Goal: Task Accomplishment & Management: Manage account settings

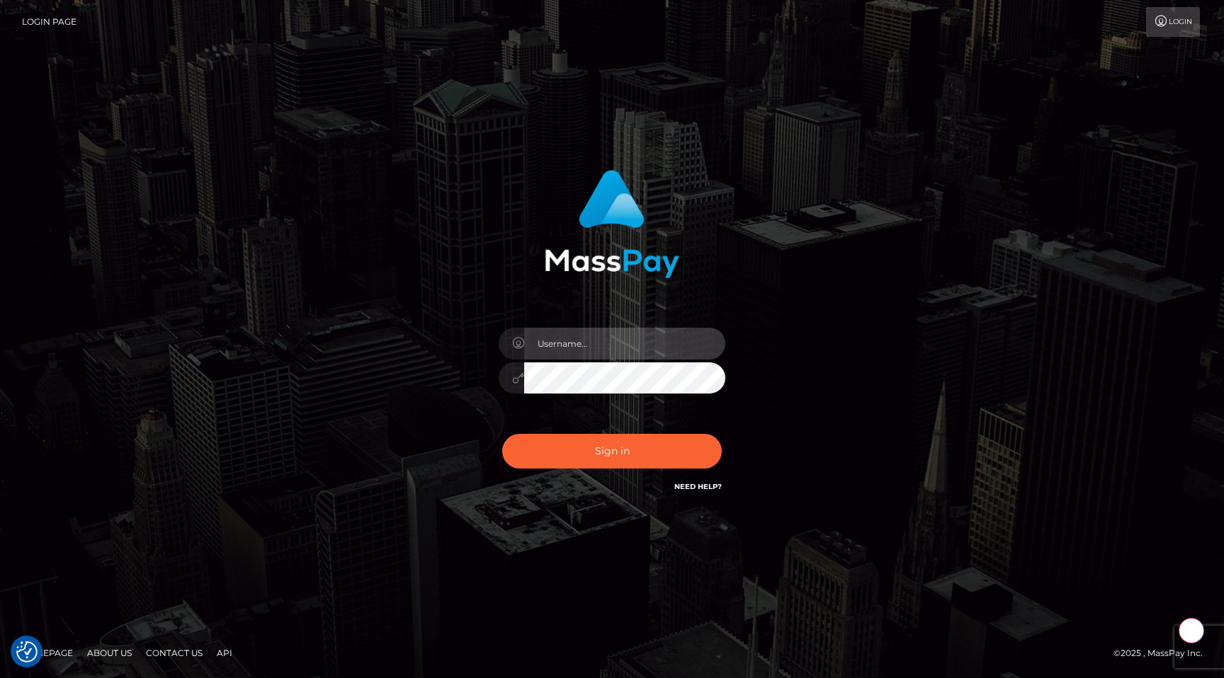
type input "egblue"
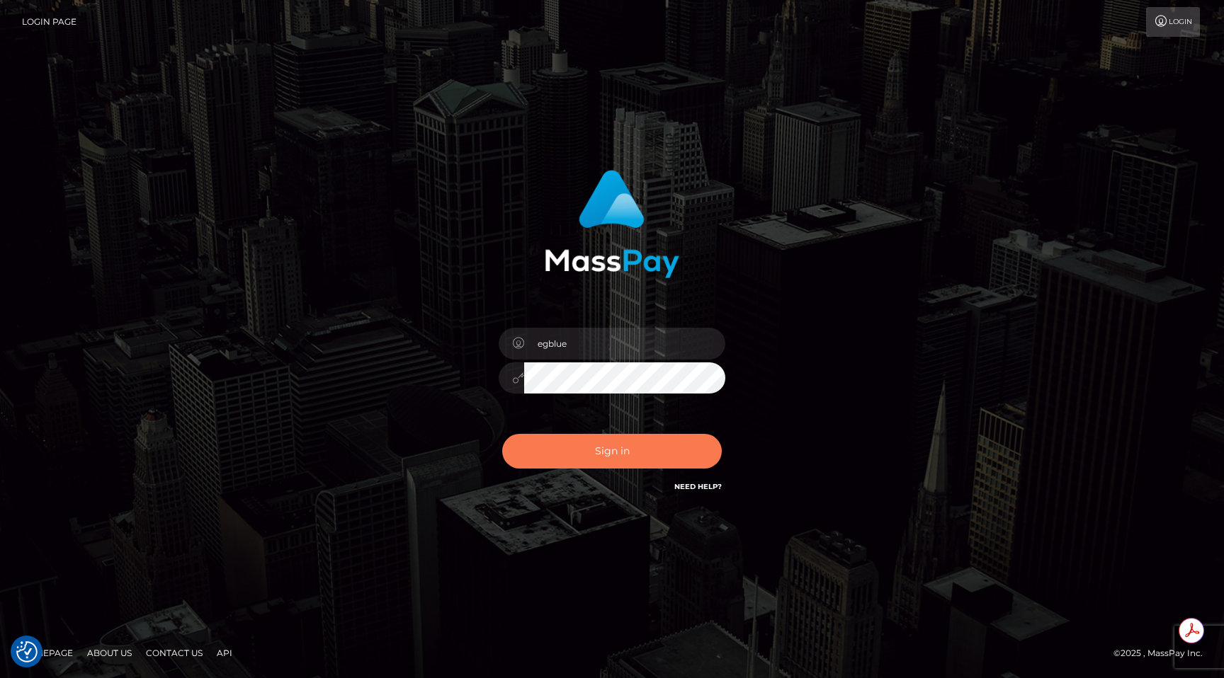
click at [656, 450] on button "Sign in" at bounding box center [612, 451] width 220 height 35
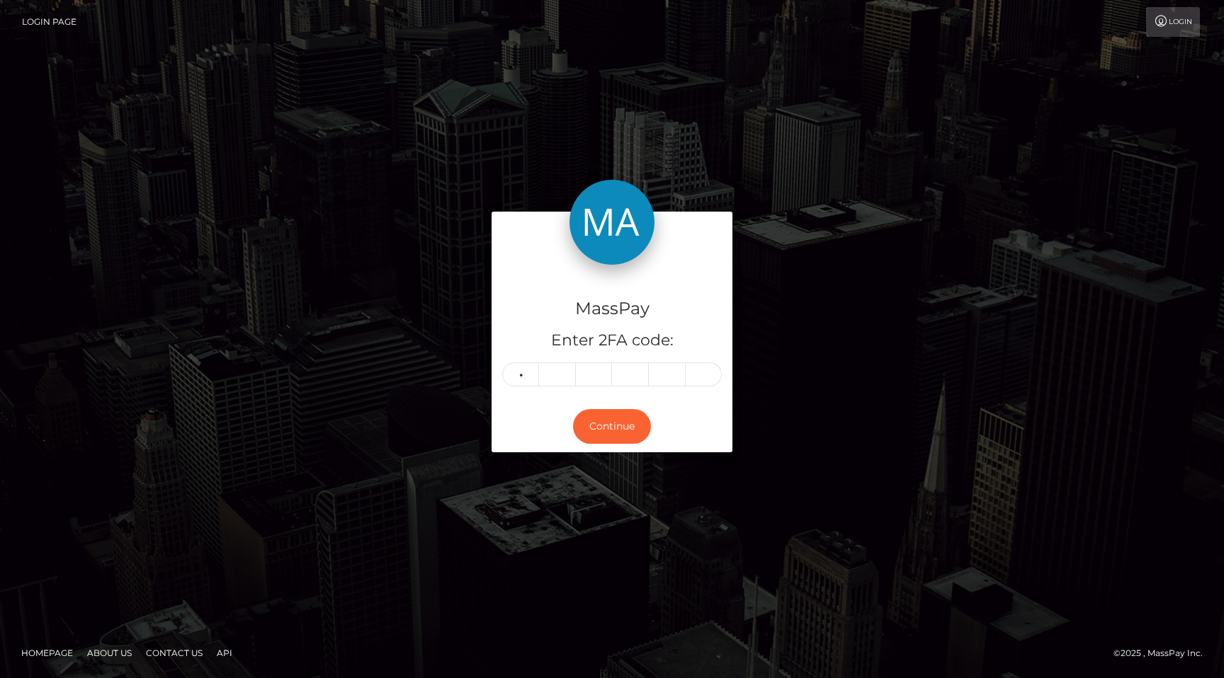
type input "2"
type input "9"
type input "0"
type input "7"
type input "9"
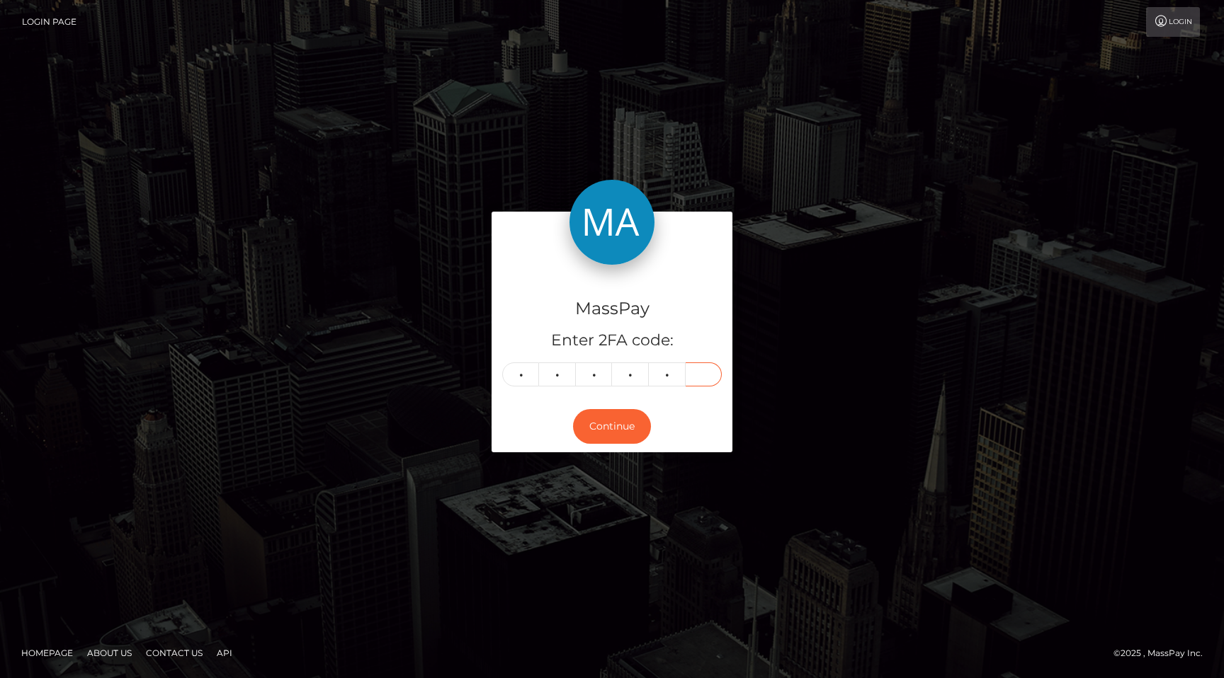
type input "7"
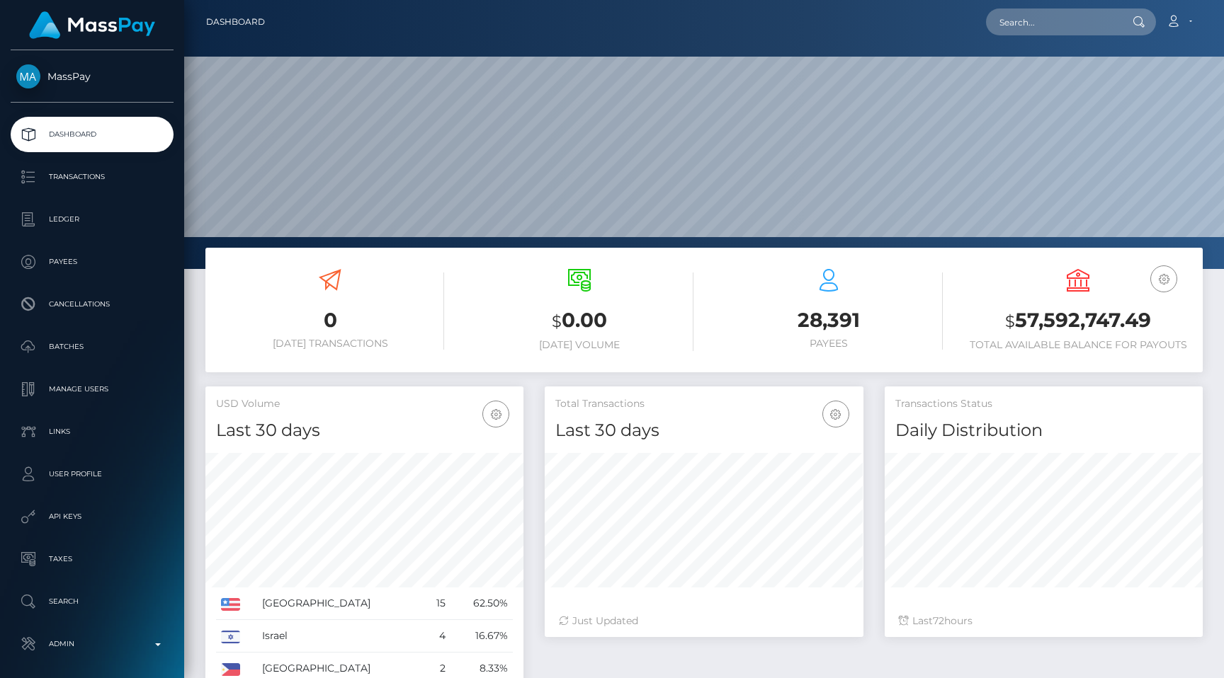
scroll to position [251, 318]
click at [1069, 28] on input "text" at bounding box center [1052, 21] width 133 height 27
paste input "7a3bbd9f-681a-11f0-a026-06178c1a380f"
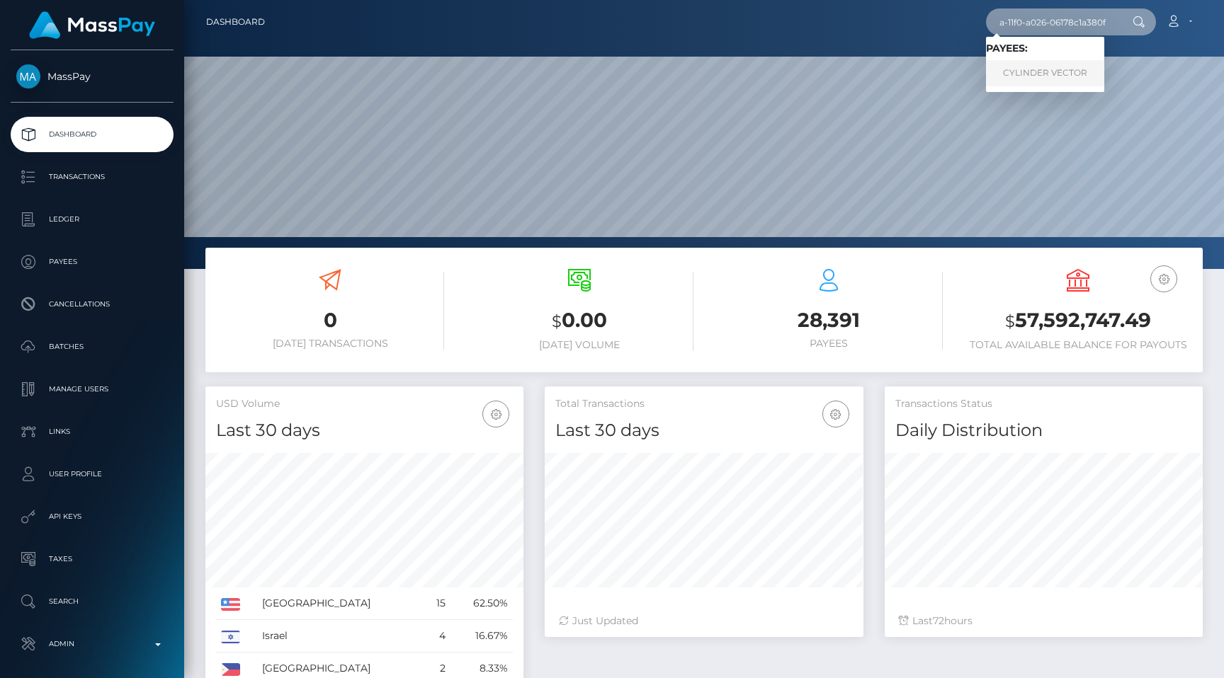
type input "7a3bbd9f-681a-11f0-a026-06178c1a380f"
click at [1049, 67] on link "CYLINDER VECTOR" at bounding box center [1045, 73] width 118 height 26
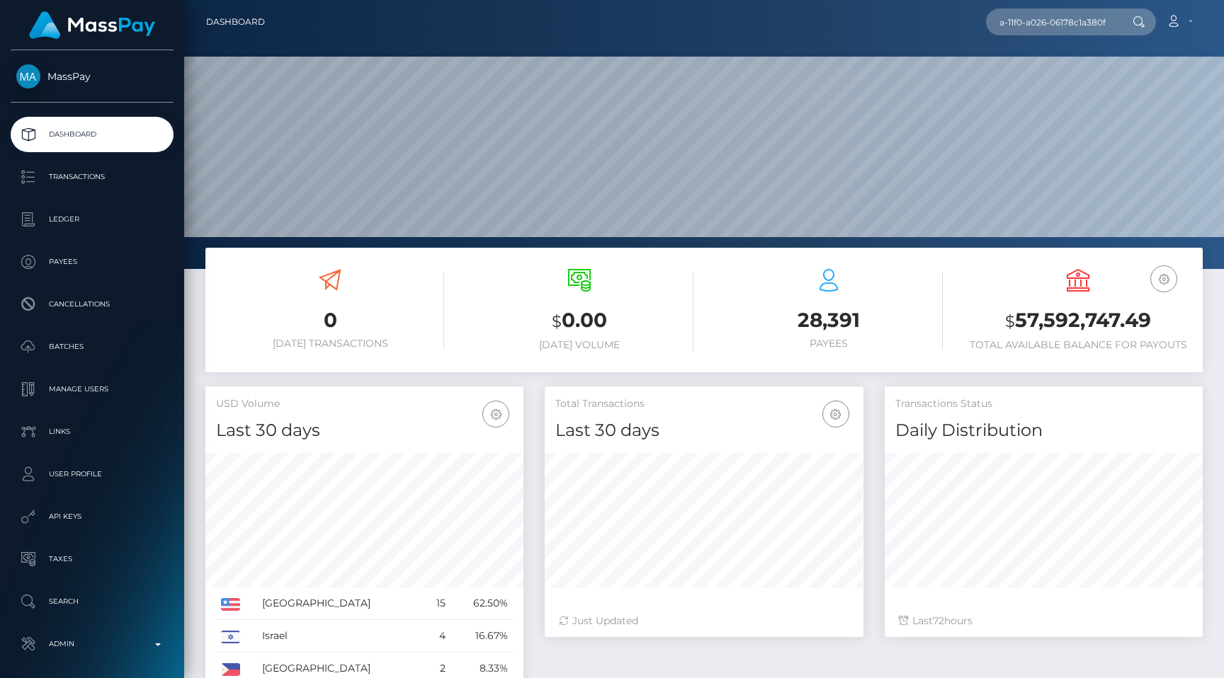
scroll to position [0, 0]
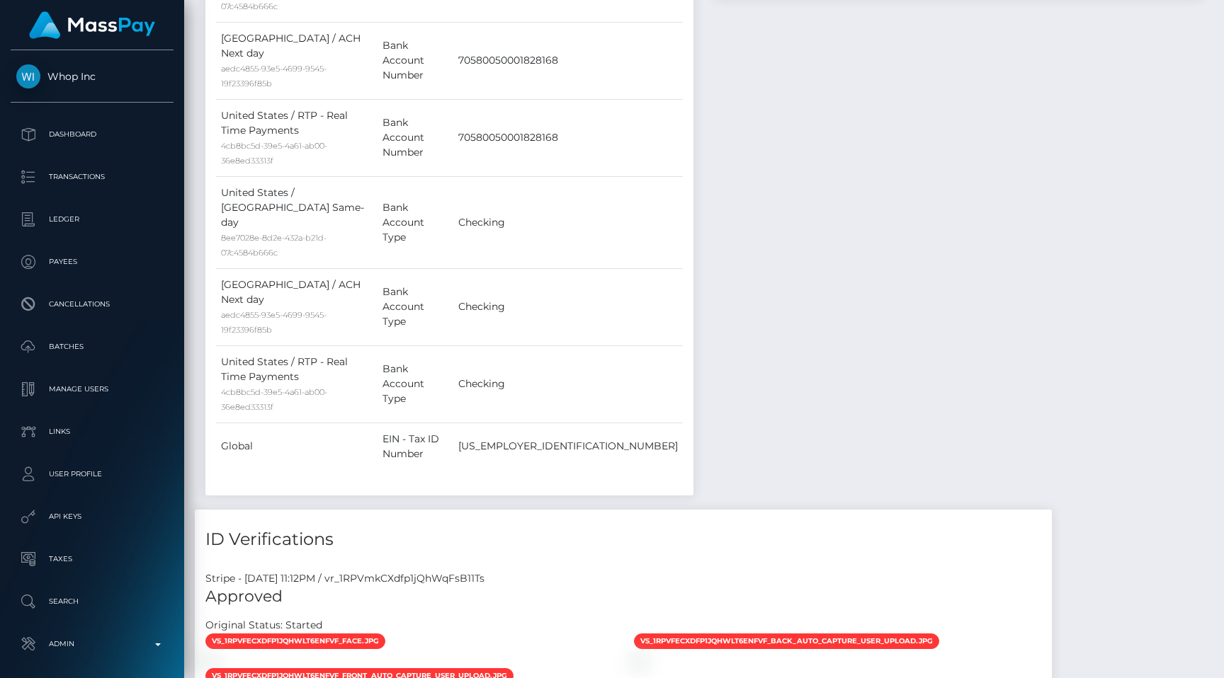
scroll to position [170, 318]
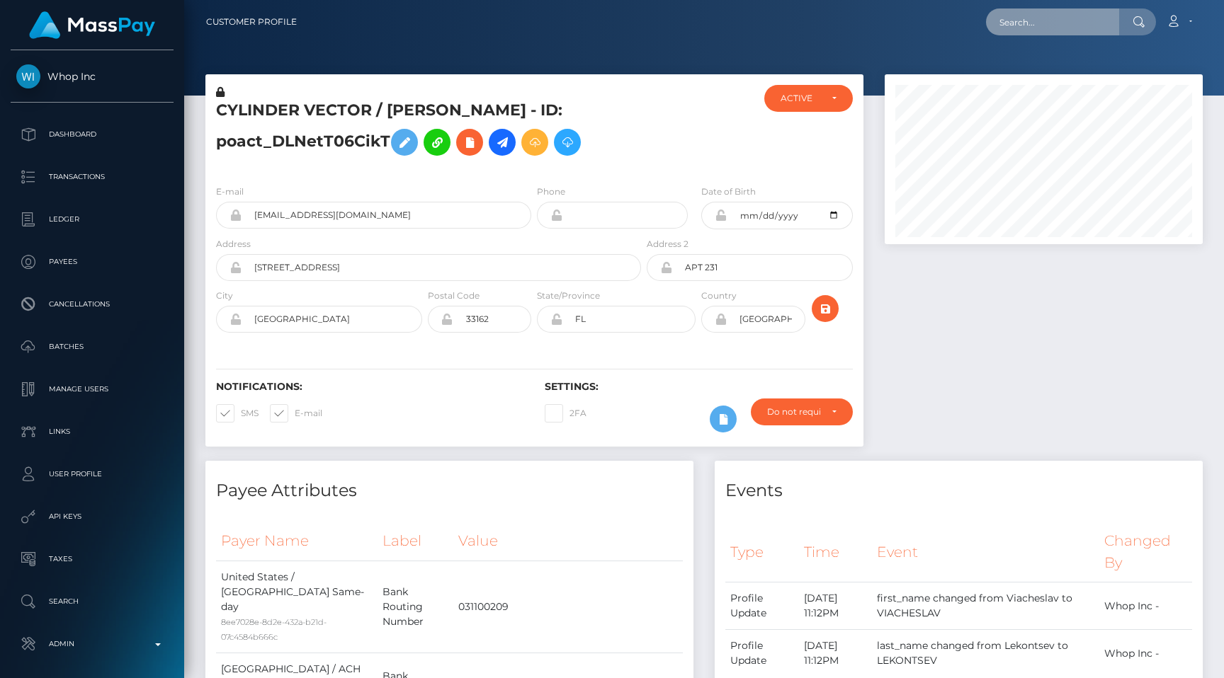
click at [1060, 25] on input "text" at bounding box center [1052, 21] width 133 height 27
paste input "pout_hSFjO8skd45w3"
type input "pout_hSFjO8skd45w3"
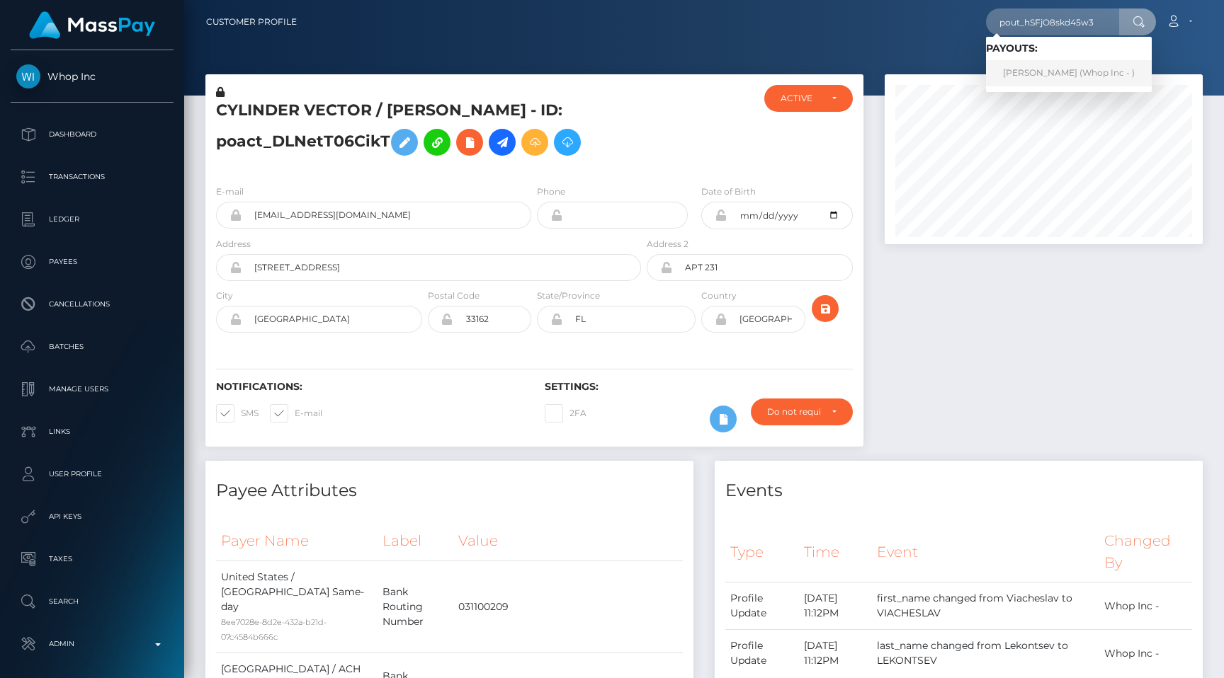
click at [1042, 65] on link "VILGOT GUSTAV KRAFT (Whop Inc - )" at bounding box center [1069, 73] width 166 height 26
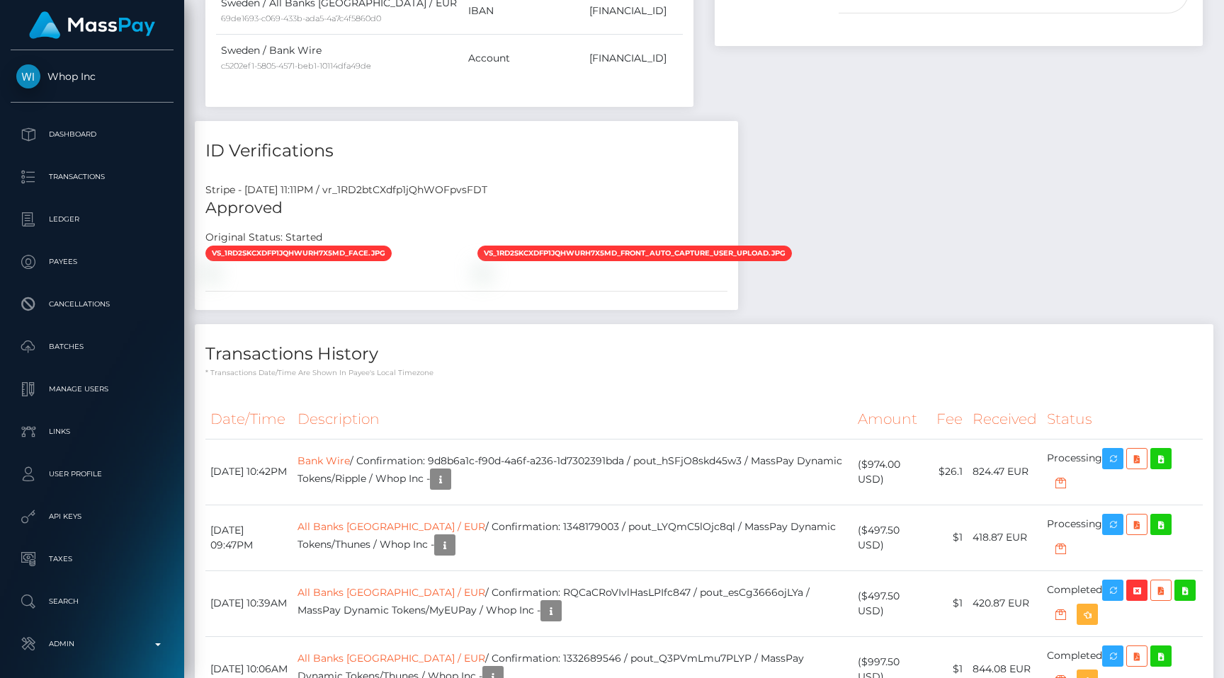
scroll to position [170, 318]
click at [457, 183] on div "Stripe - July 23, 2025 11:11PM / vr_1RD2btCXdfp1jQhWOFpvsFDT" at bounding box center [466, 190] width 543 height 15
copy div "vr_1RD2btCXdfp1jQhWOFpvsFDT"
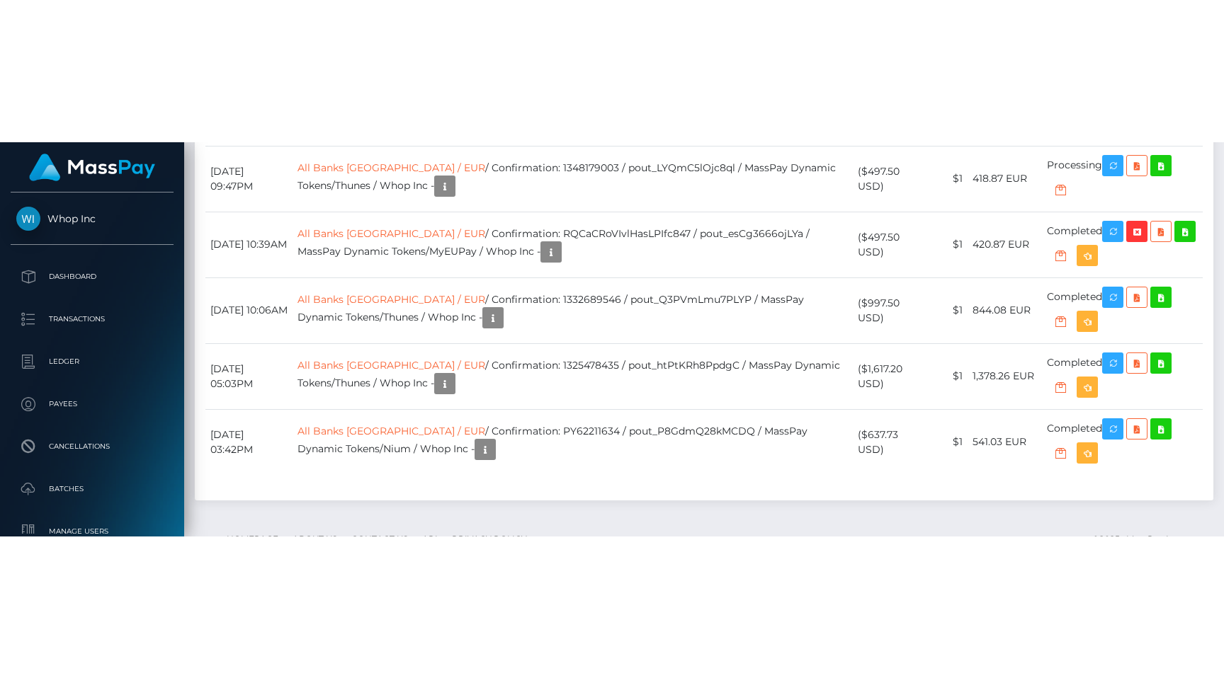
scroll to position [1354, 0]
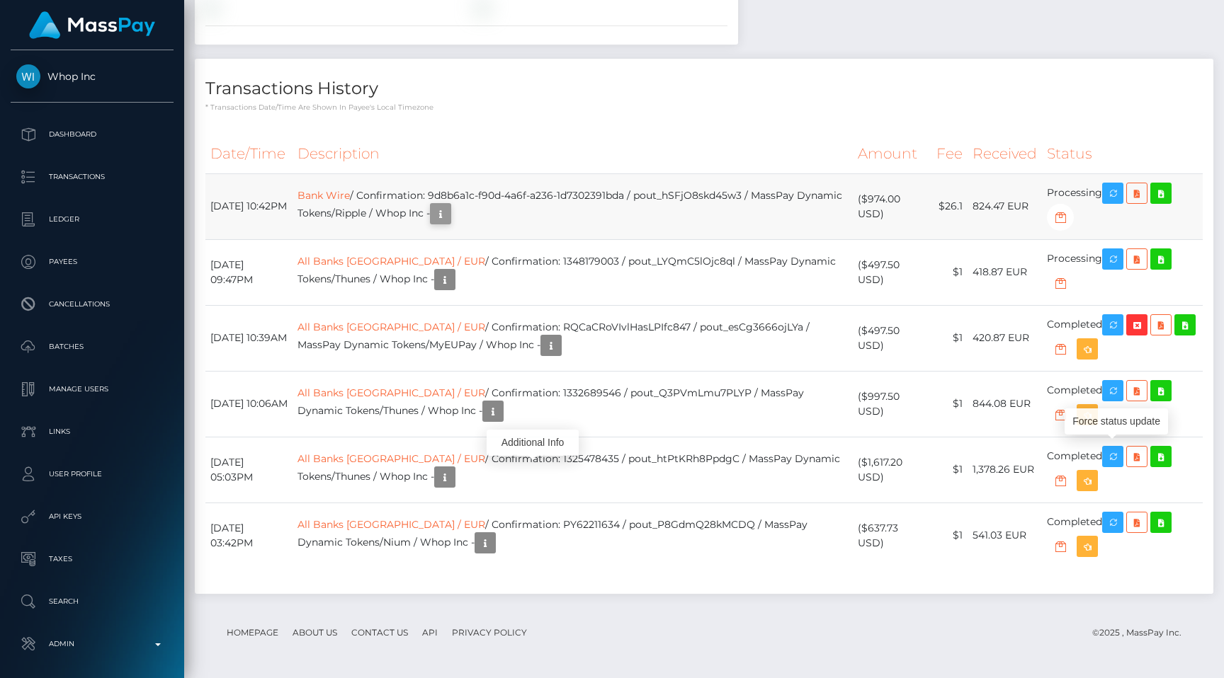
click at [449, 223] on icon "button" at bounding box center [440, 214] width 17 height 18
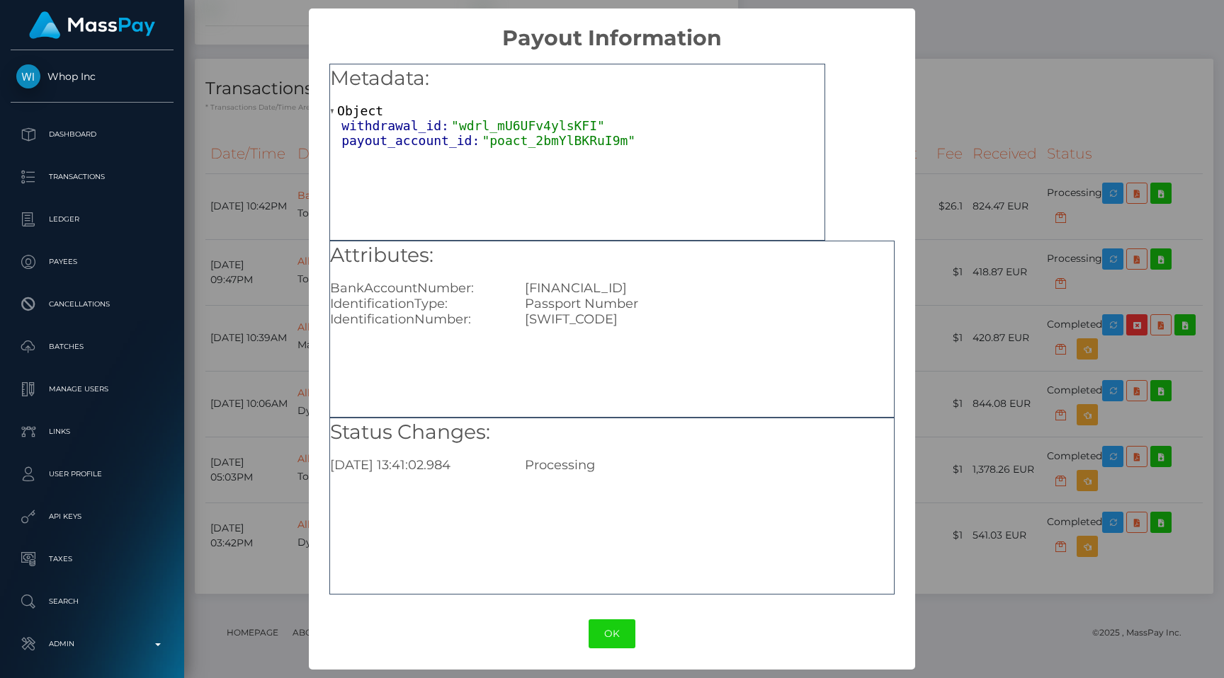
click at [639, 283] on div "LT653250098830973421" at bounding box center [708, 288] width 389 height 16
copy div "LT653250098830973421"
click at [596, 635] on button "OK" at bounding box center [611, 634] width 47 height 29
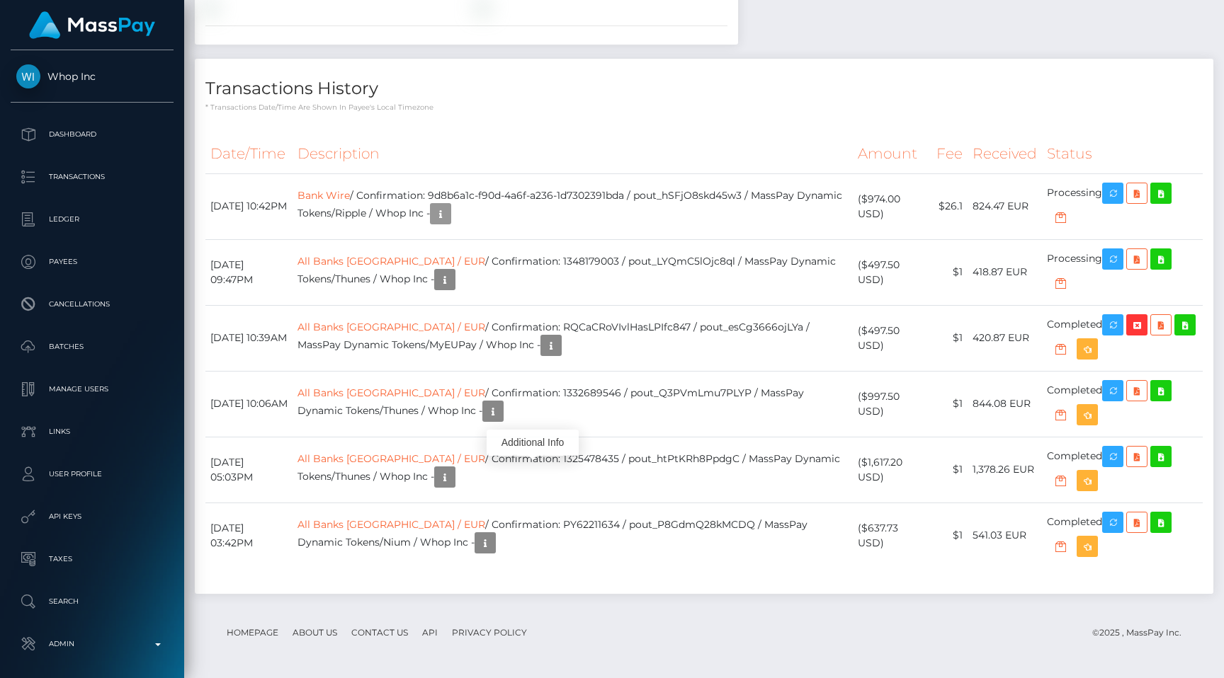
scroll to position [0, 0]
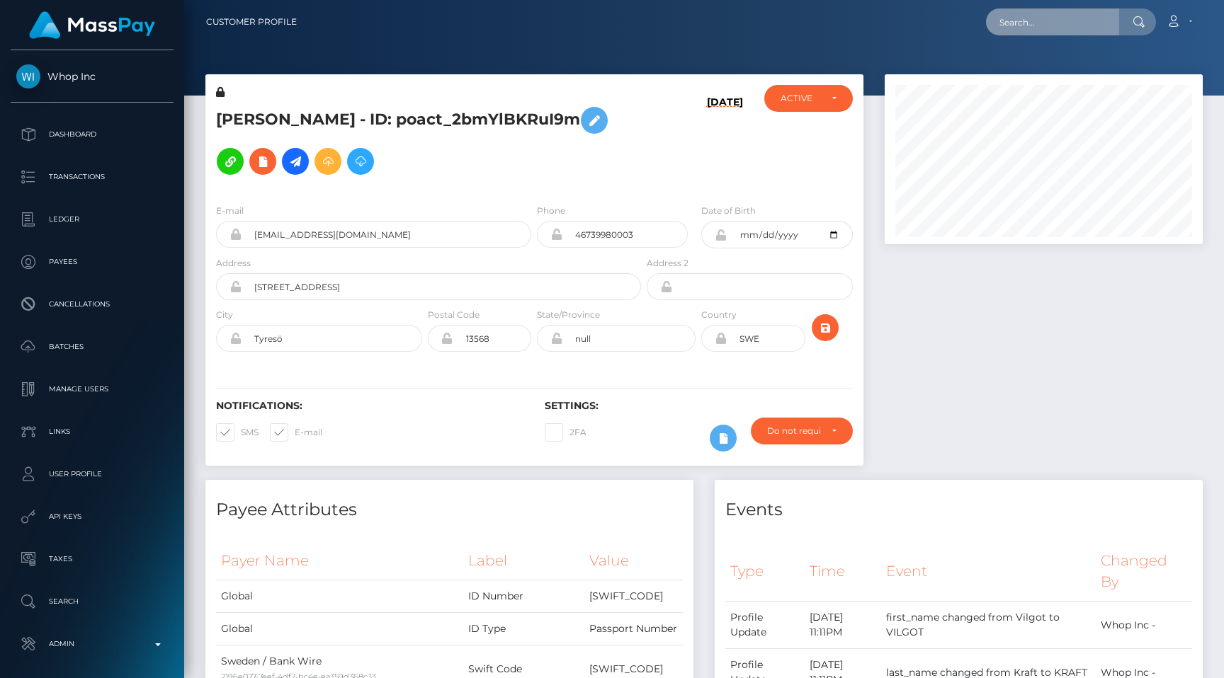
click at [1022, 17] on input "text" at bounding box center [1052, 21] width 133 height 27
paste input "f9e9b3f6-96a7-11f0-bd85-0694aced620b"
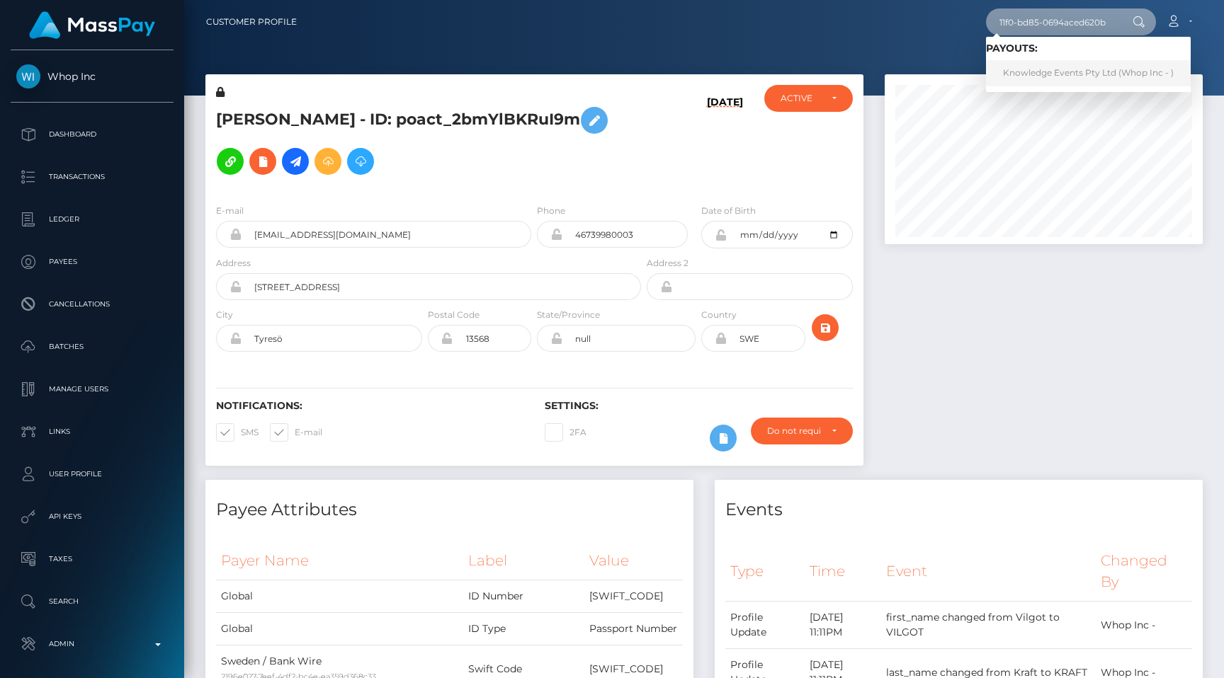
type input "f9e9b3f6-96a7-11f0-bd85-0694aced620b"
click at [1030, 77] on link "Knowledge Events Pty Ltd (Whop Inc - )" at bounding box center [1088, 73] width 205 height 26
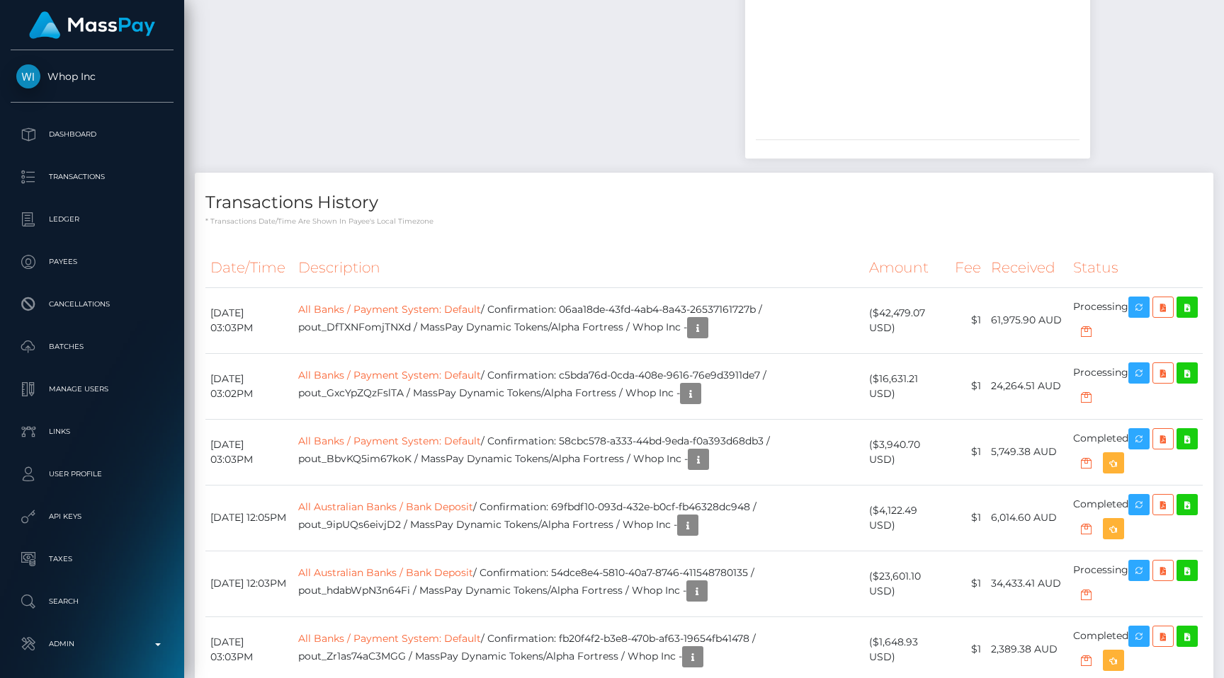
scroll to position [170, 318]
click at [96, 643] on p "Admin" at bounding box center [92, 644] width 152 height 21
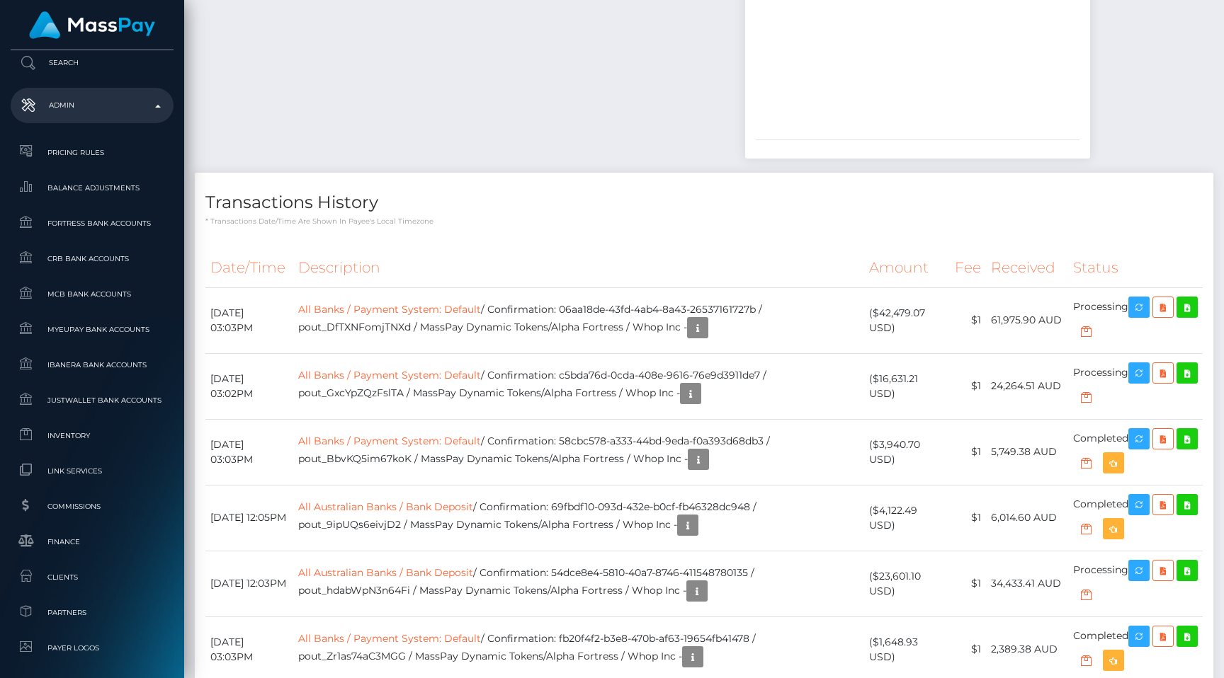
scroll to position [848, 0]
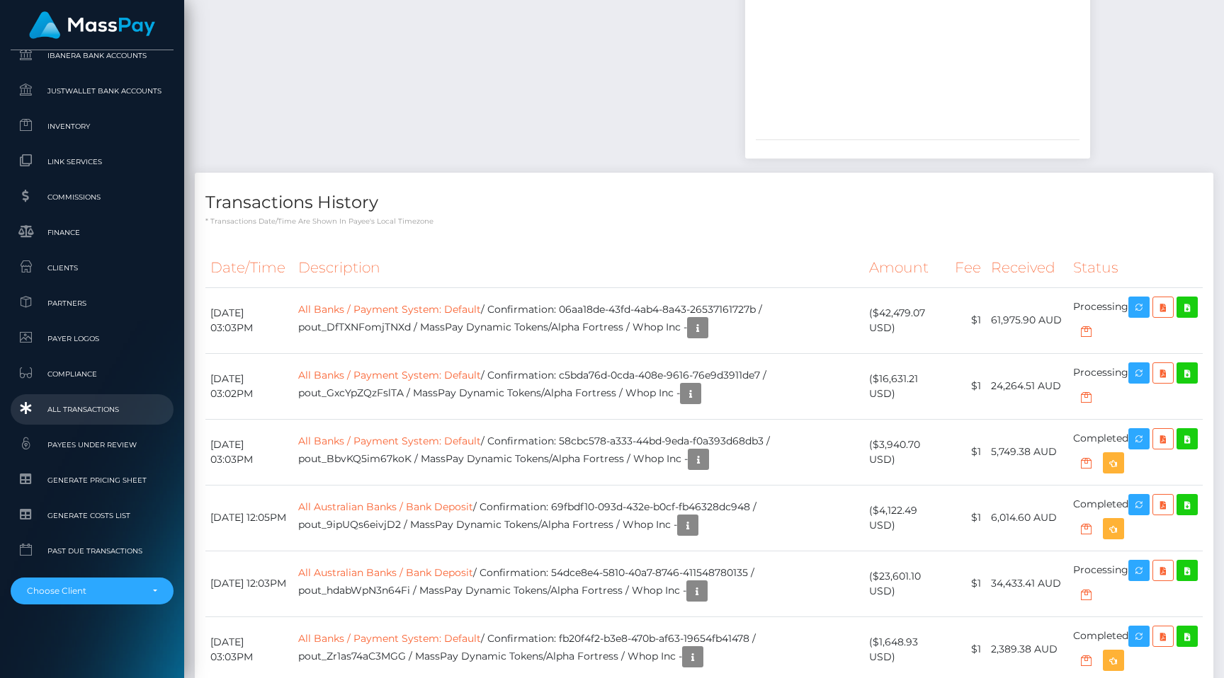
click at [95, 418] on link "All Transactions" at bounding box center [92, 409] width 163 height 30
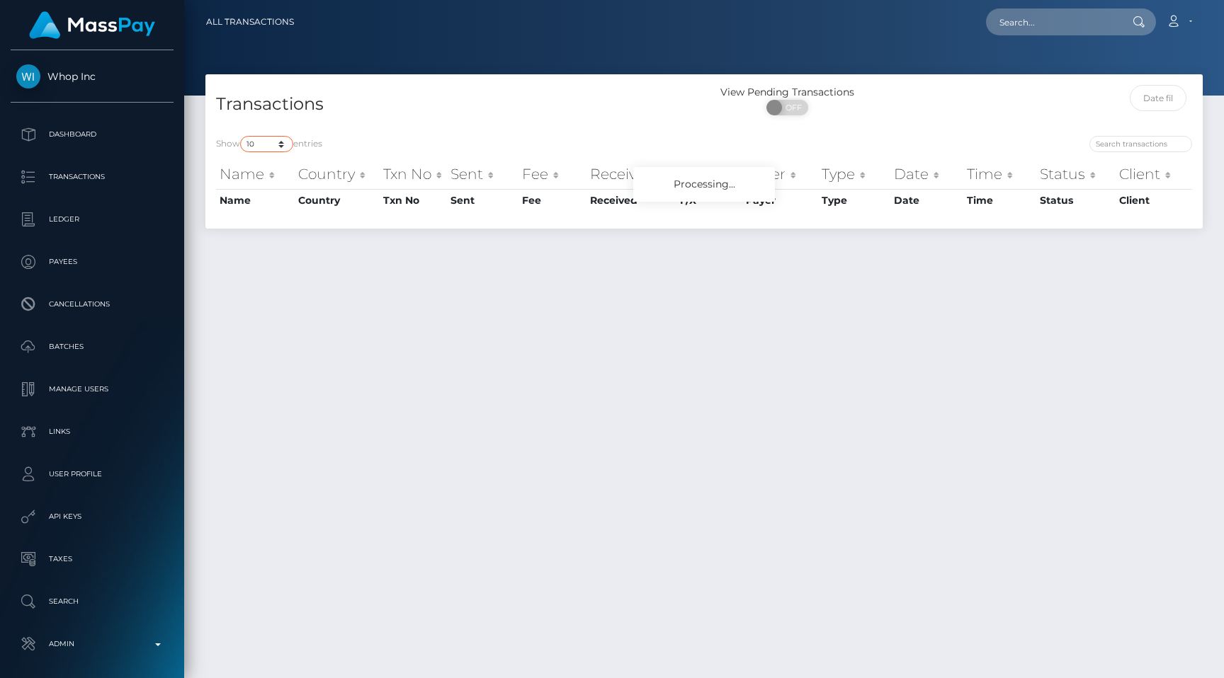
click at [253, 145] on select "10 25 50 100 250 500 1,000 3,500 All" at bounding box center [266, 144] width 53 height 16
select select "250"
click at [241, 136] on select "10 25 50 100 250 500 1,000 3,500 All" at bounding box center [266, 144] width 53 height 16
click at [461, 89] on div "Transactions" at bounding box center [454, 105] width 498 height 40
click at [1063, 13] on input "text" at bounding box center [1052, 21] width 133 height 27
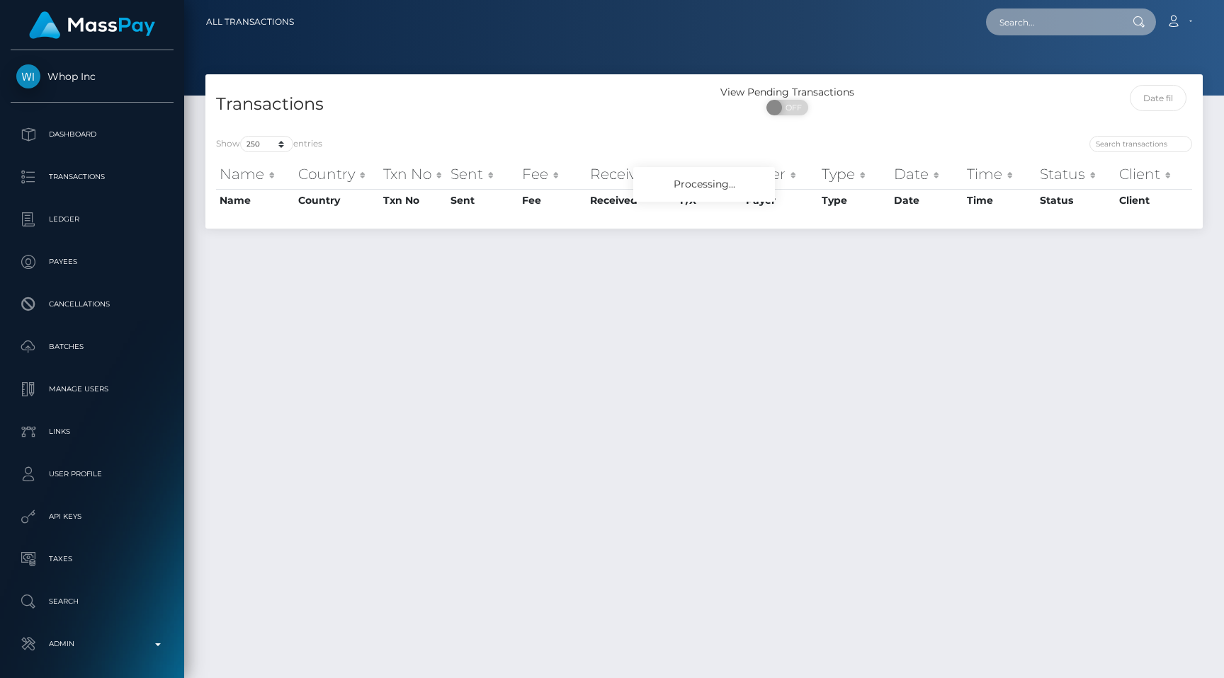
paste input "9d8b6a1c-f90d-4a6f-a236-1d7302391bda"
paste input "403d6906-972b-11f0-bd85-0694aced620b"
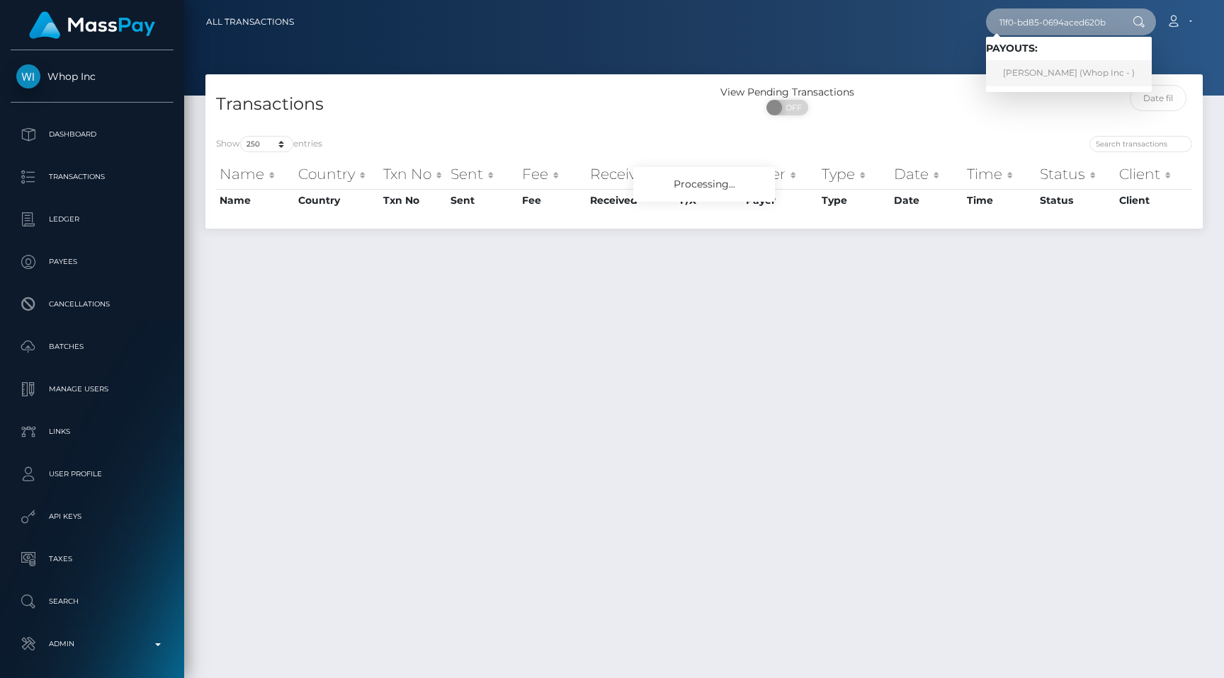
type input "403d6906-972b-11f0-bd85-0694aced620b"
click at [866, 53] on div at bounding box center [703, 48] width 1039 height 96
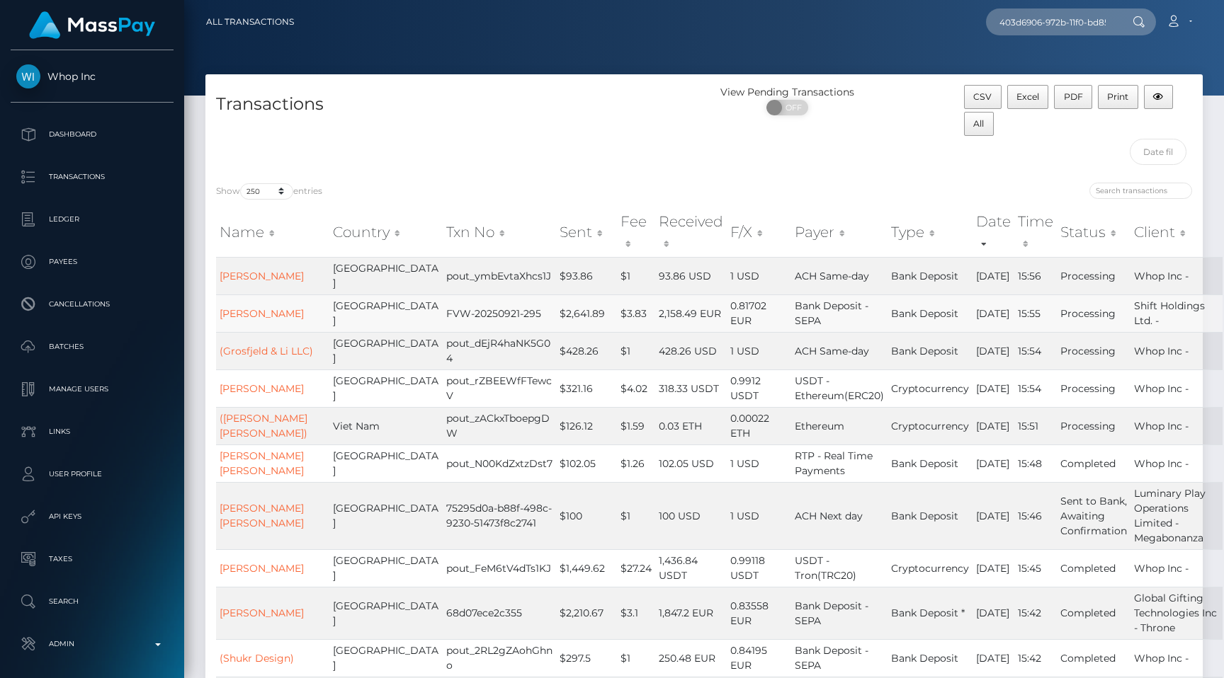
scroll to position [6722, 0]
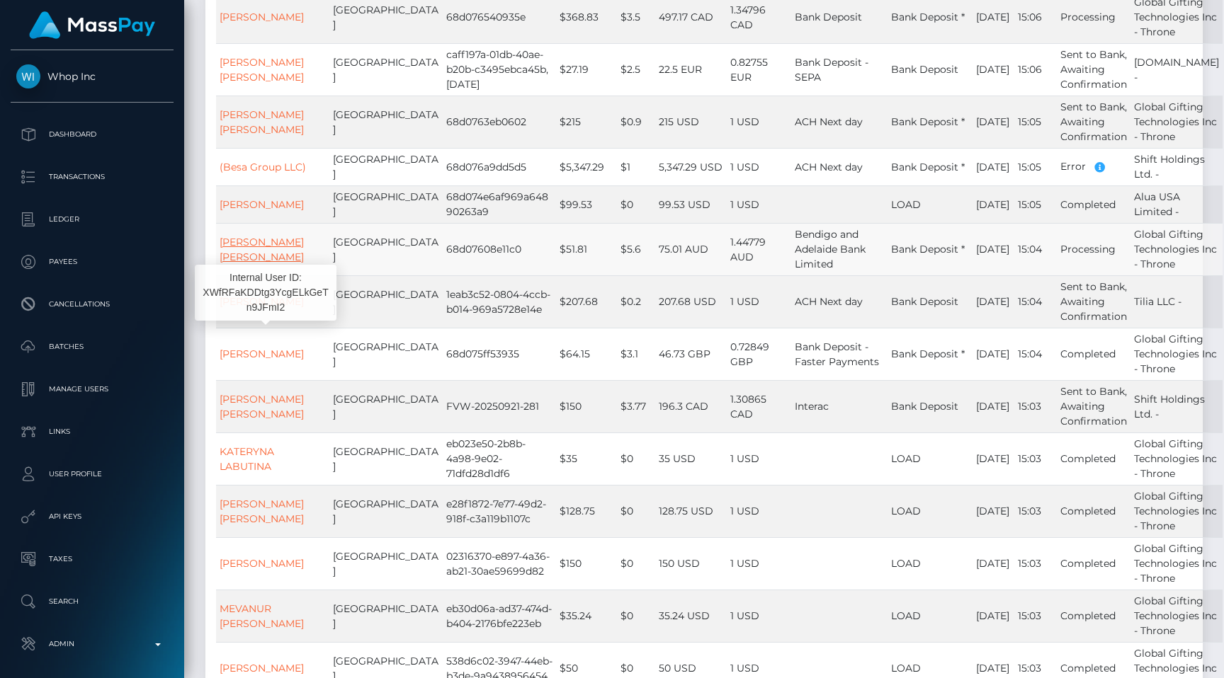
click at [292, 263] on link "[PERSON_NAME] [PERSON_NAME]" at bounding box center [262, 250] width 84 height 28
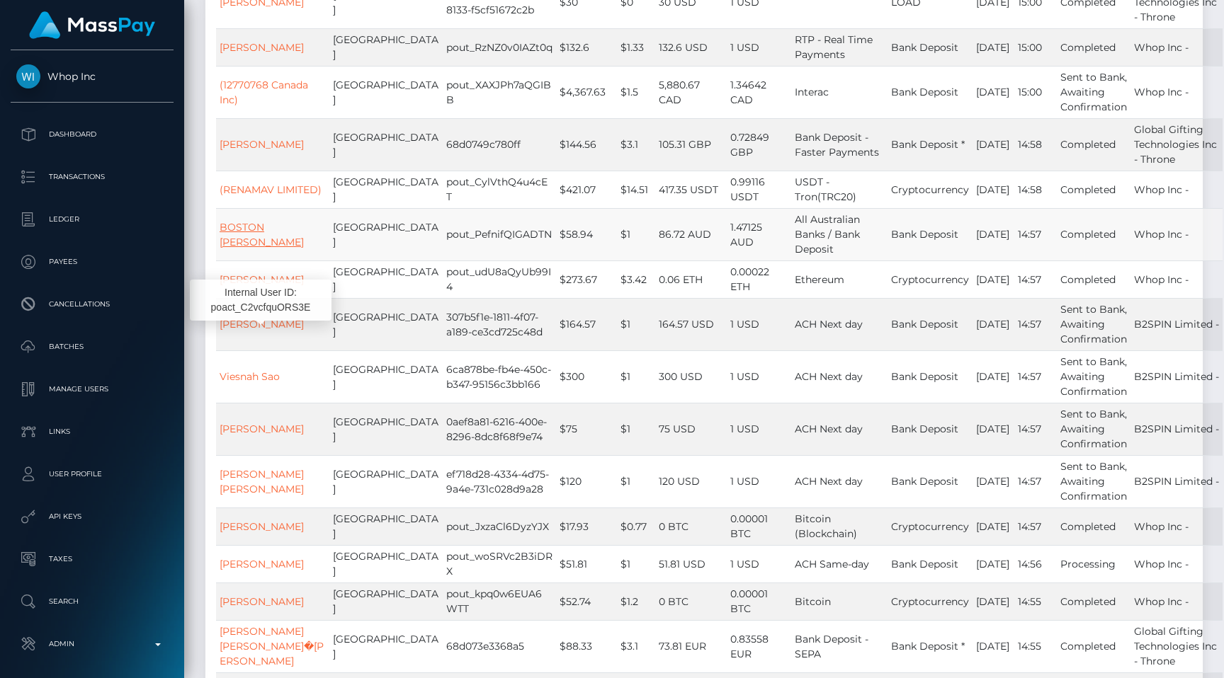
click at [291, 249] on link "BOSTON [PERSON_NAME]" at bounding box center [262, 235] width 84 height 28
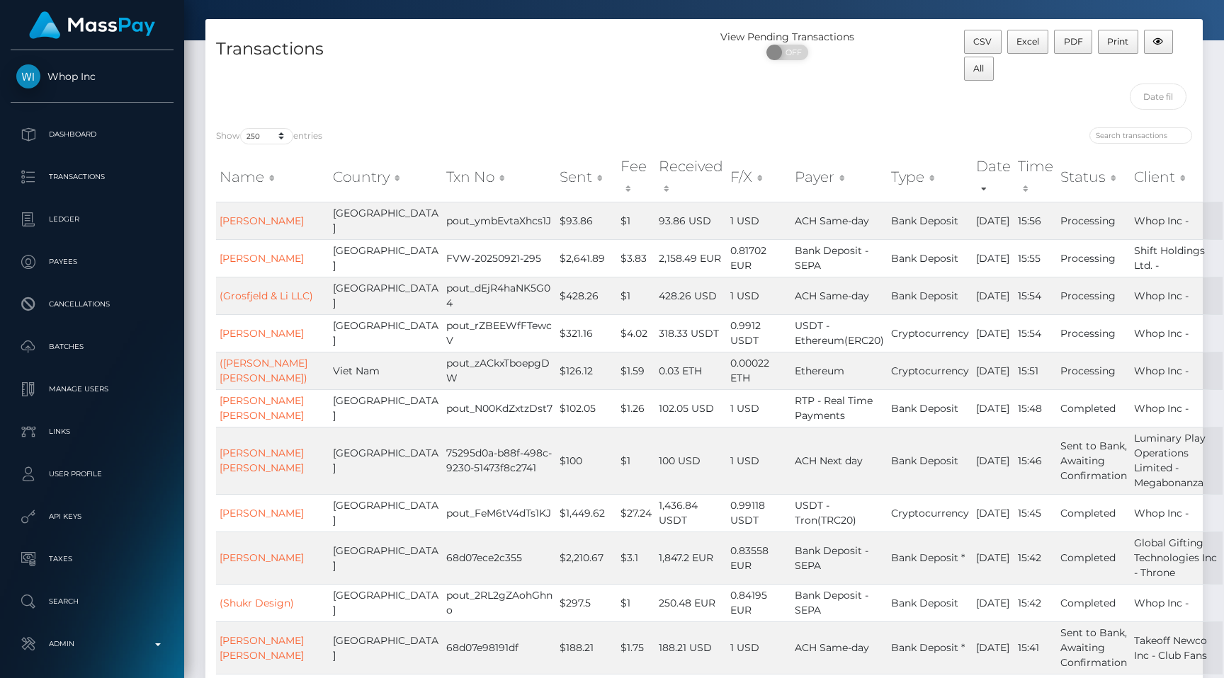
scroll to position [0, 0]
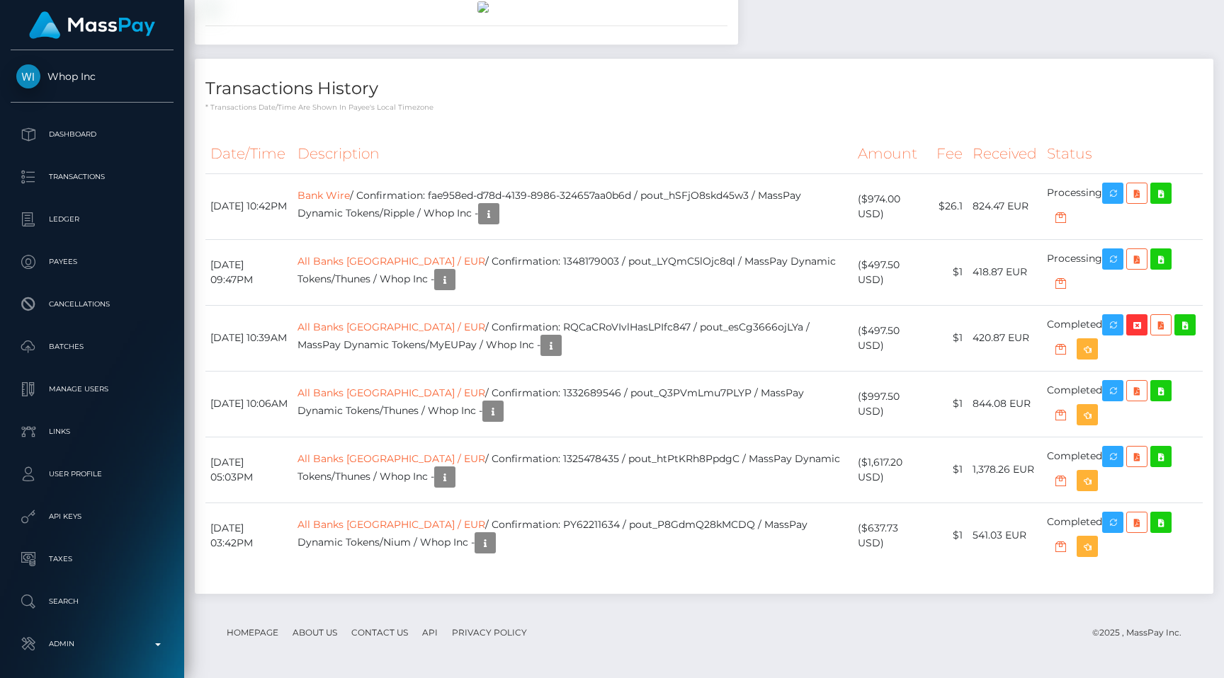
scroll to position [1372, 0]
click at [739, 208] on td "Bank Wire / Confirmation: fae958ed-d78d-4139-8986-324657aa0b6d / pout_hSFjO8skd…" at bounding box center [572, 206] width 560 height 66
click at [1114, 185] on icon "button" at bounding box center [1112, 194] width 17 height 18
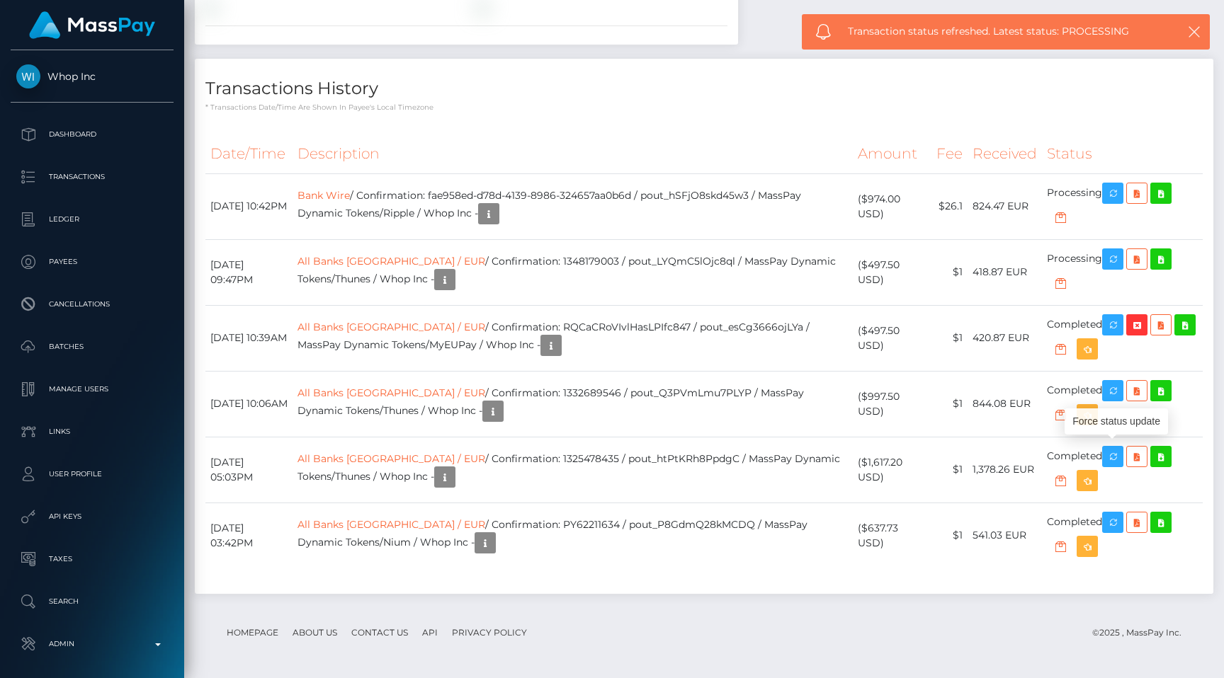
click at [836, 105] on p "* Transactions date/time are shown in payee's local timezone" at bounding box center [703, 107] width 997 height 11
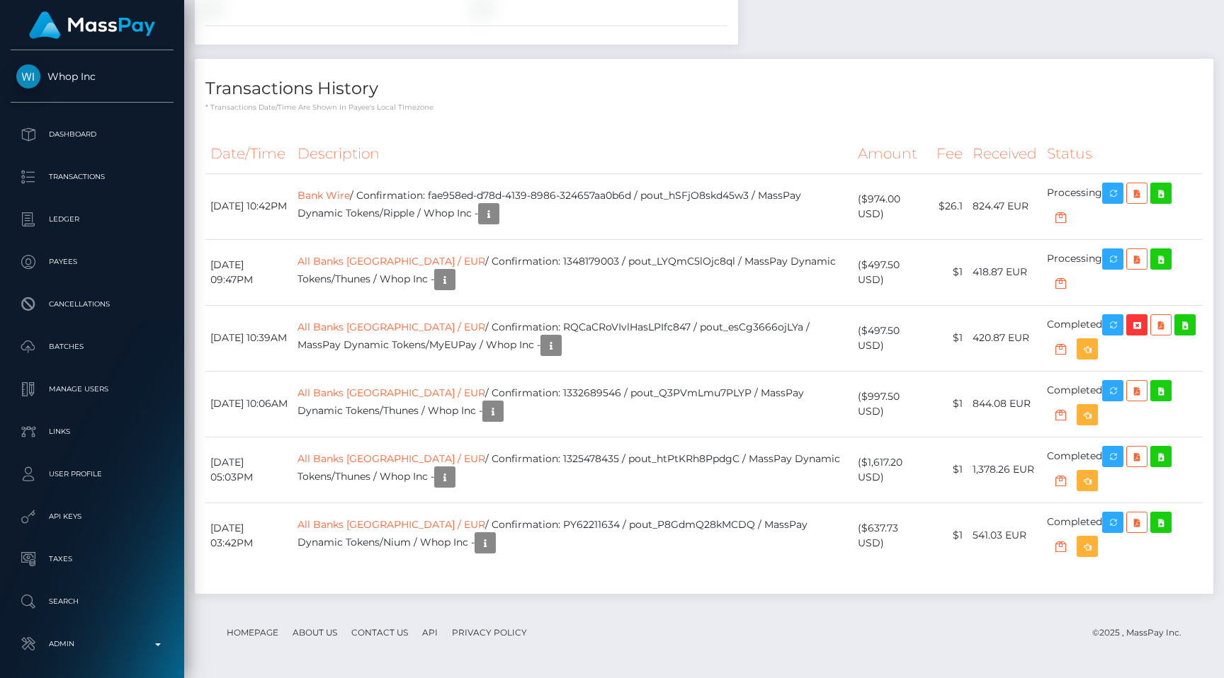
click at [780, 130] on div "Date/Time Description Amount Fee Received Status Bank Wire" at bounding box center [704, 358] width 1018 height 469
click at [497, 223] on icon "button" at bounding box center [488, 214] width 17 height 18
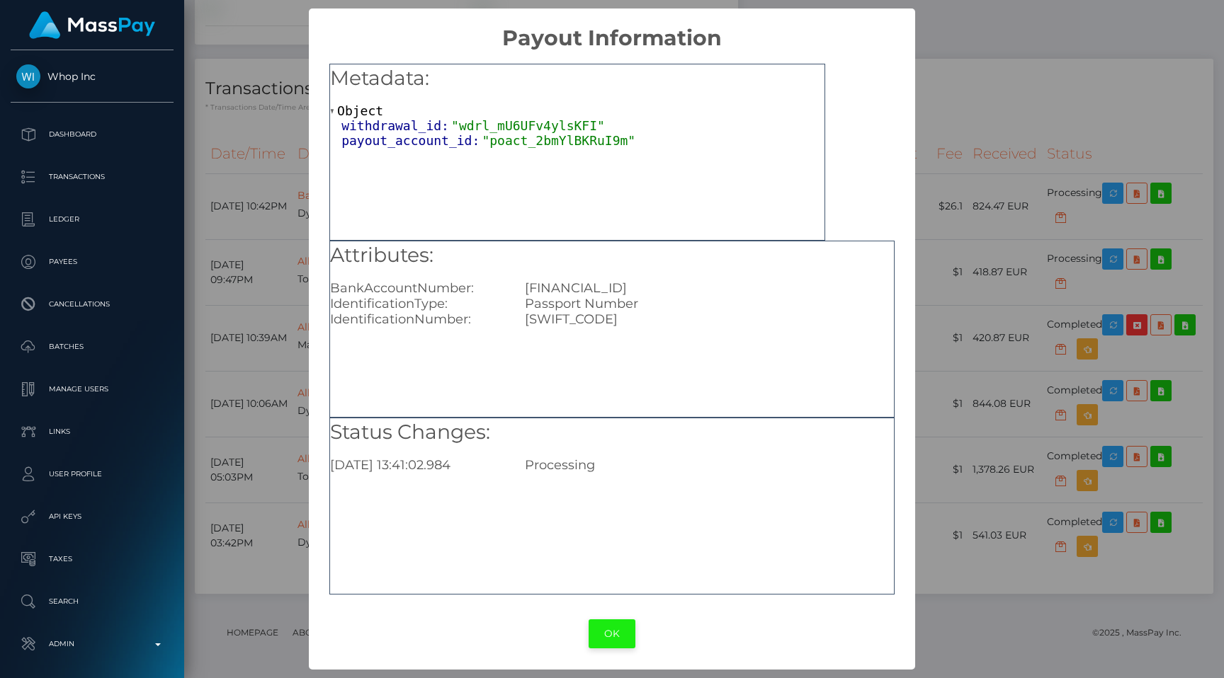
click at [598, 622] on button "OK" at bounding box center [611, 634] width 47 height 29
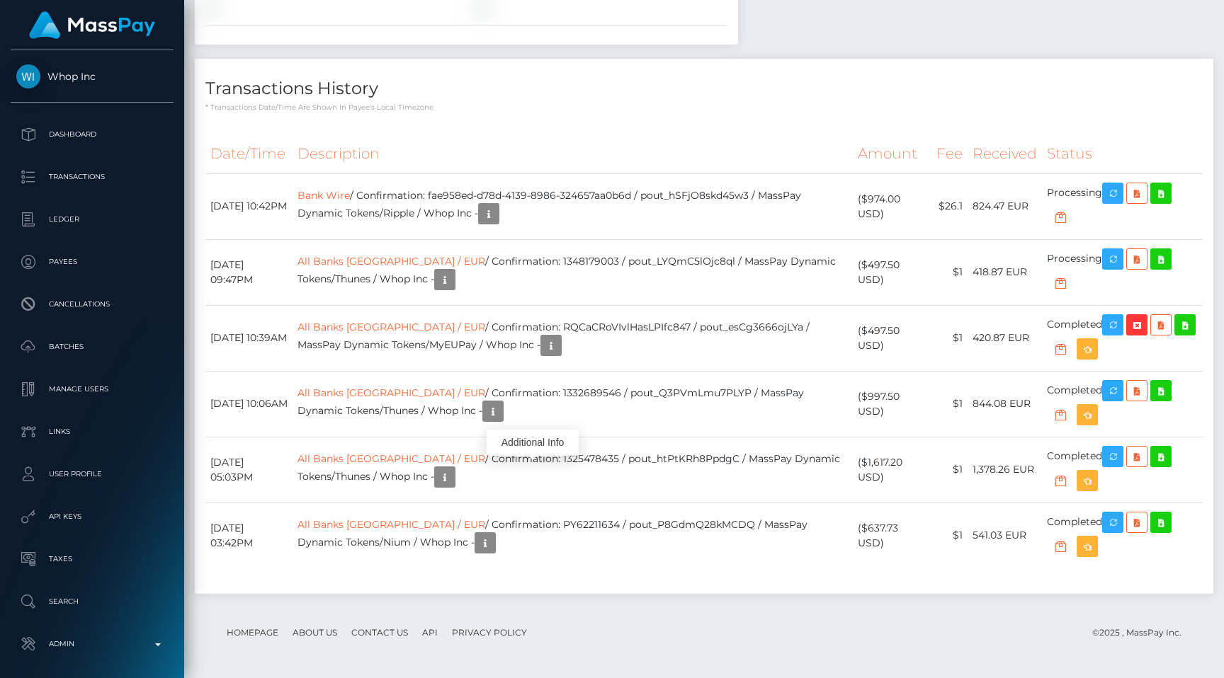
click at [718, 241] on div "Transactions History * Transactions date/time are shown in payee's local timezo…" at bounding box center [704, 326] width 1018 height 535
click at [802, 113] on p "* Transactions date/time are shown in payee's local timezone" at bounding box center [703, 107] width 997 height 11
click at [545, 113] on p "* Transactions date/time are shown in payee's local timezone" at bounding box center [703, 107] width 997 height 11
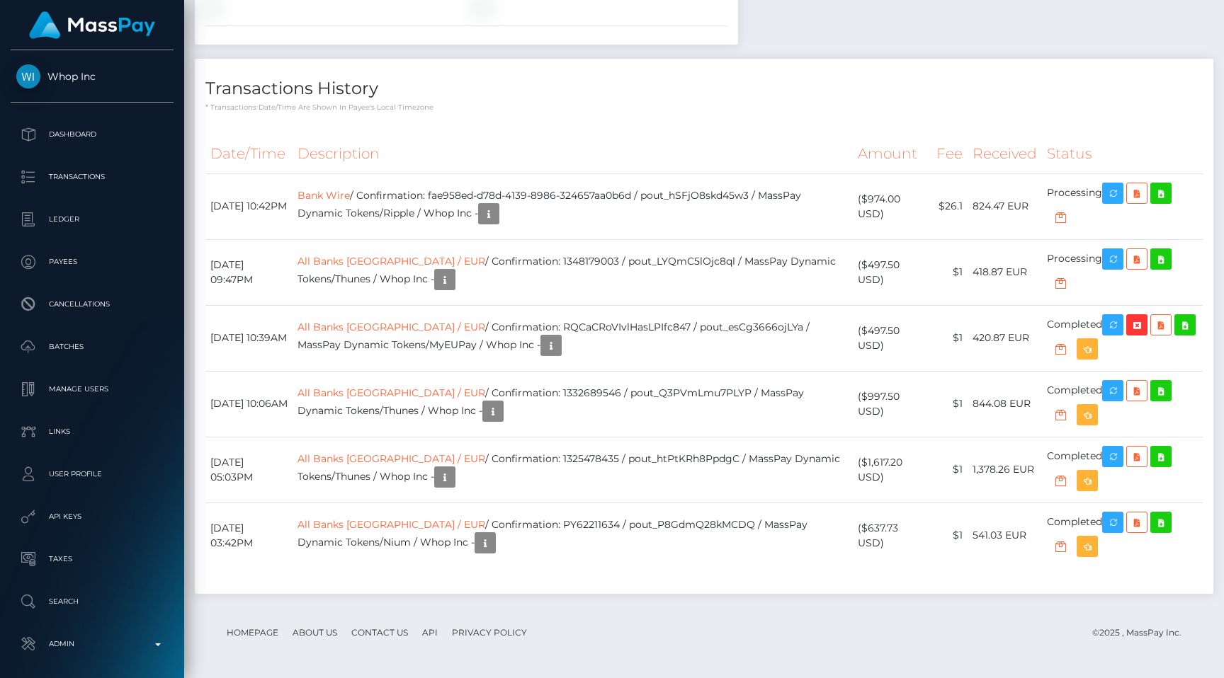
click at [741, 239] on td "Bank Wire / Confirmation: fae958ed-d78d-4139-8986-324657aa0b6d / pout_hSFjO8skd…" at bounding box center [572, 206] width 560 height 66
copy td "pout_hSFjO8skd45w3"
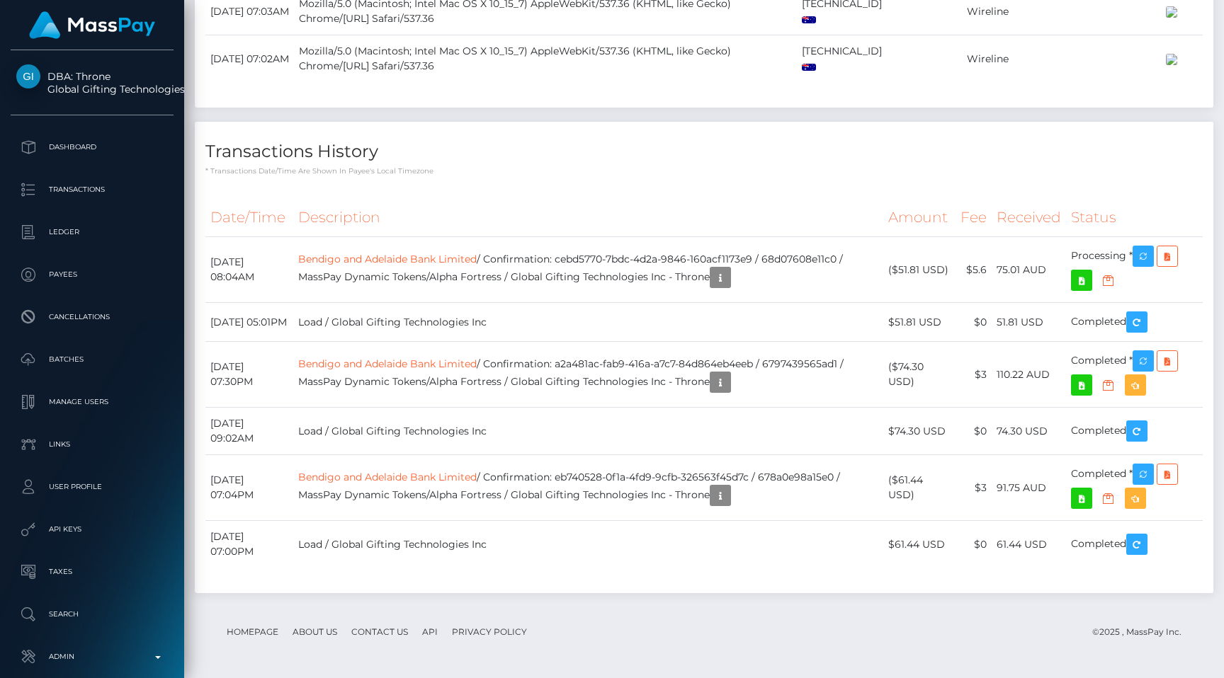
scroll to position [3518, 0]
click at [530, 237] on th "Description" at bounding box center [588, 217] width 590 height 39
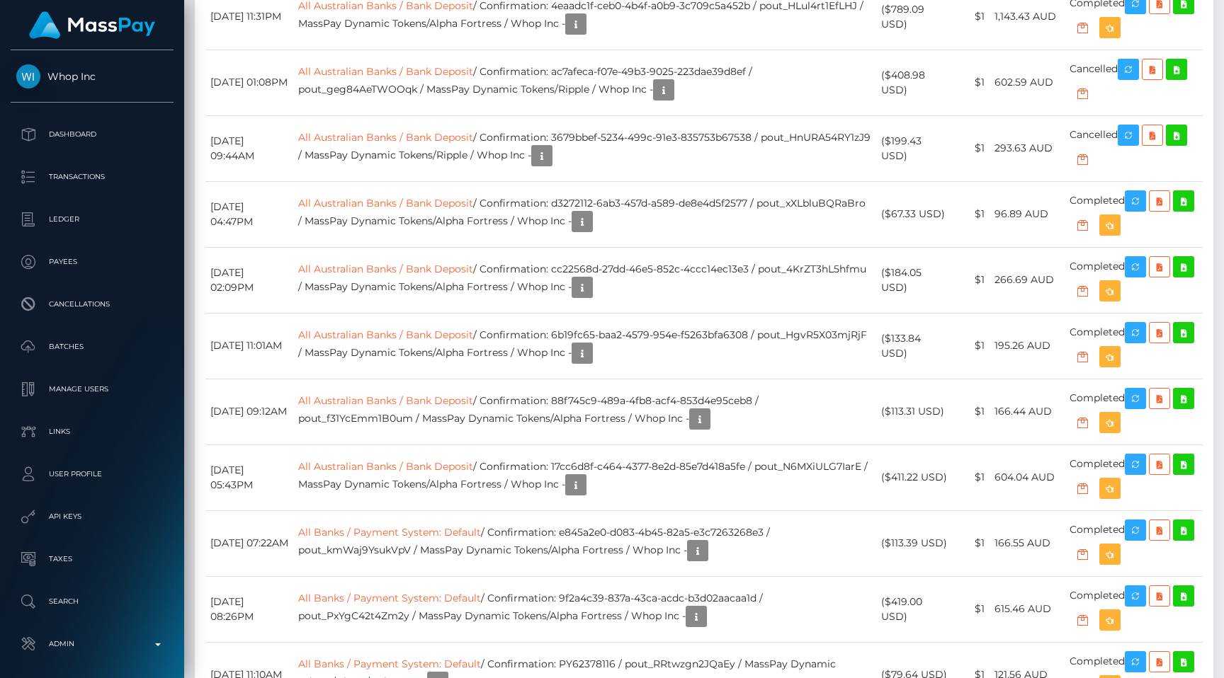
scroll to position [1602, 0]
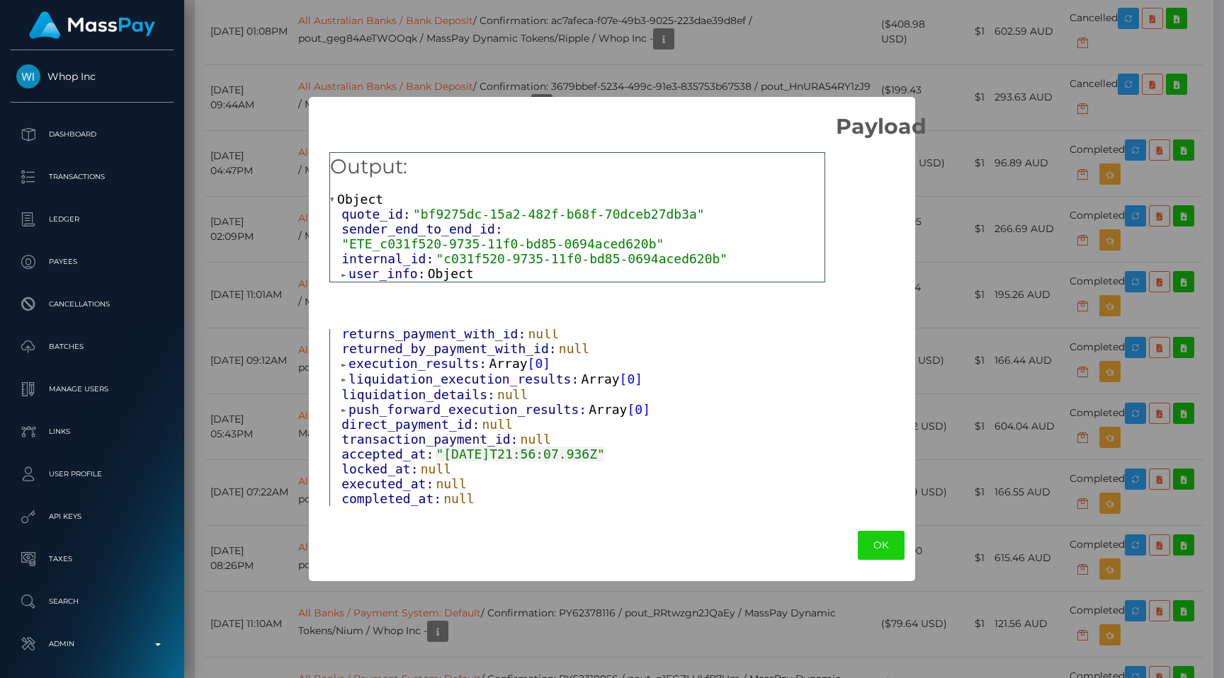
scroll to position [234, 0]
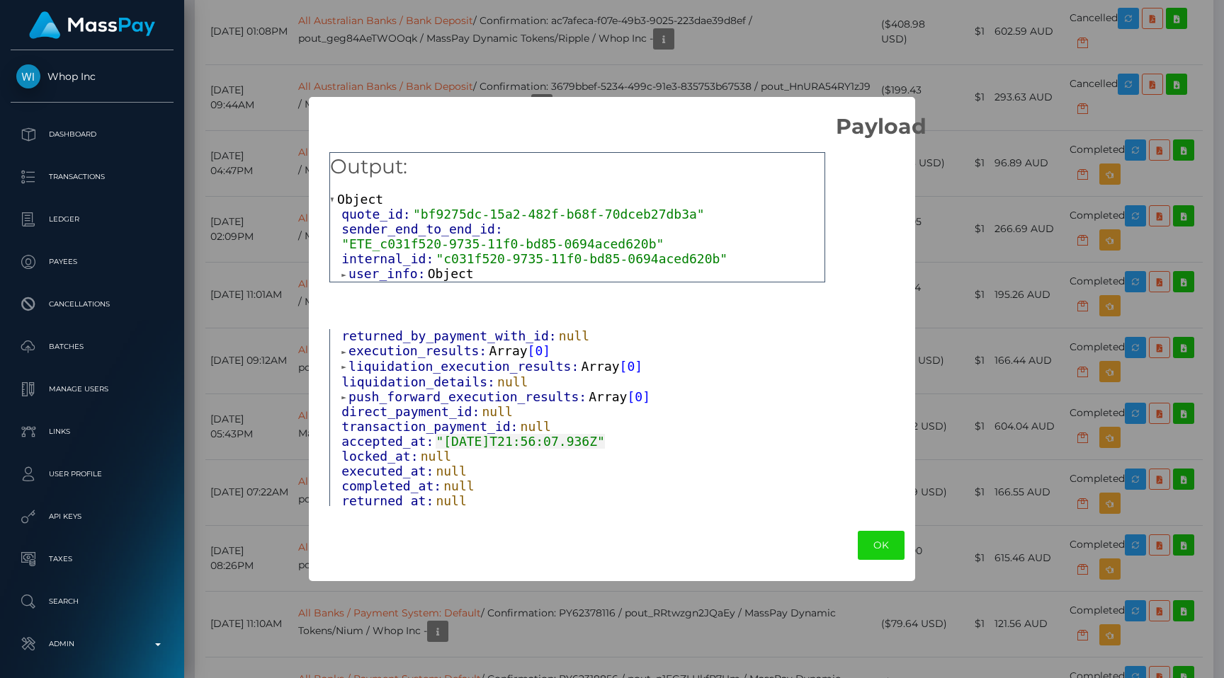
click at [467, 343] on span "execution_results:" at bounding box center [418, 350] width 140 height 15
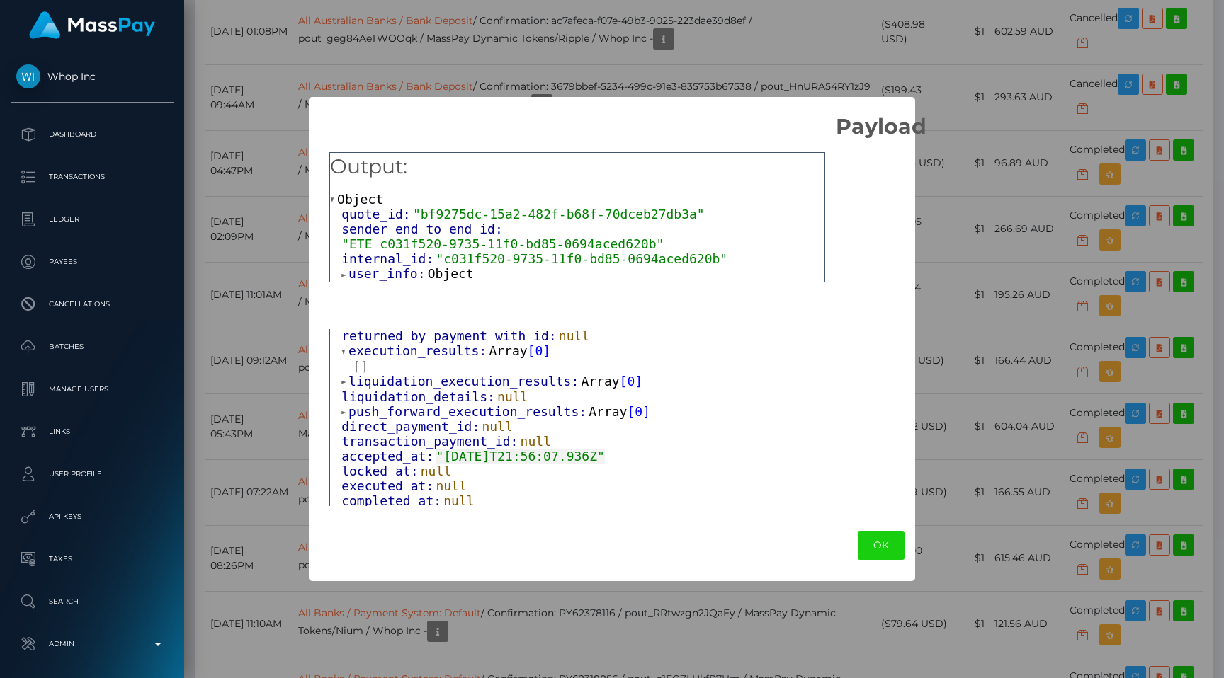
click at [467, 343] on span "execution_results:" at bounding box center [418, 350] width 140 height 15
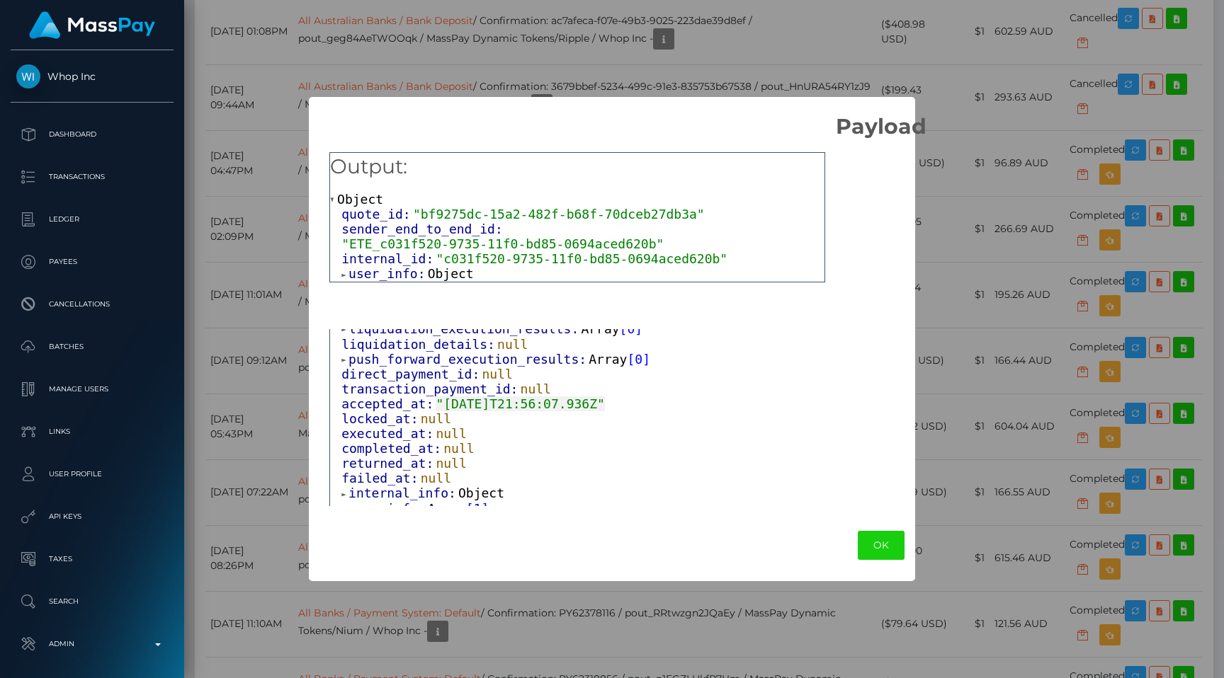
scroll to position [273, 0]
click at [407, 500] on span "user_info:" at bounding box center [387, 507] width 79 height 15
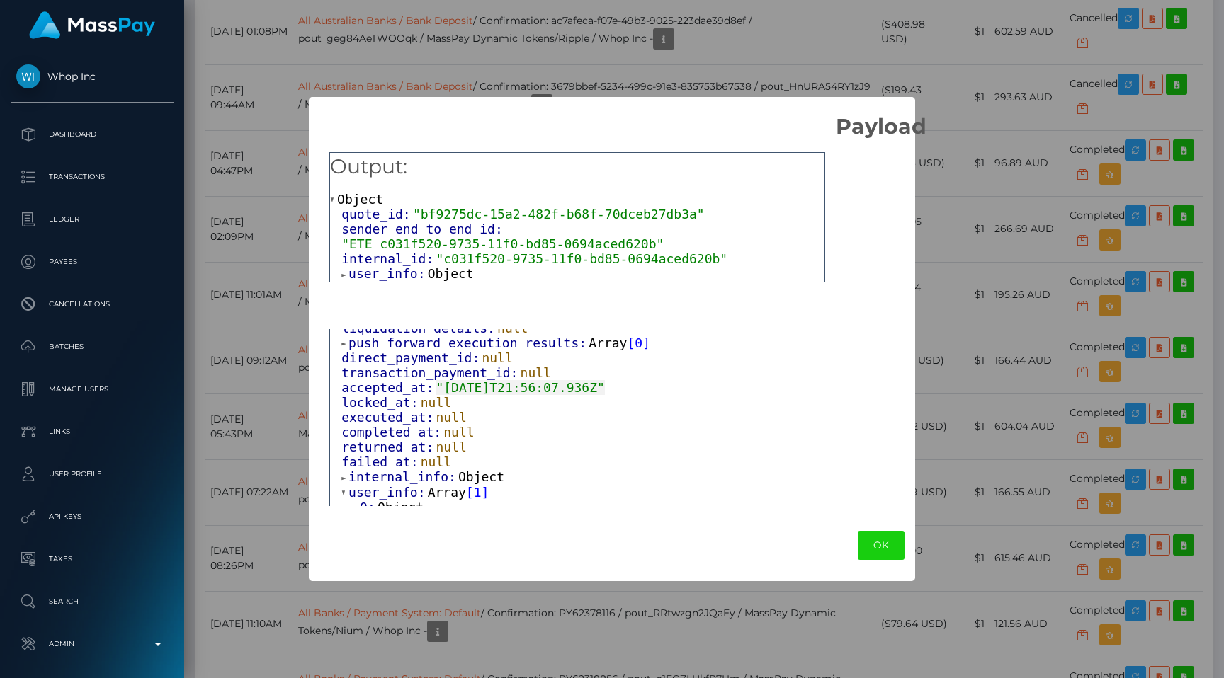
click at [407, 500] on span "Object" at bounding box center [400, 507] width 46 height 15
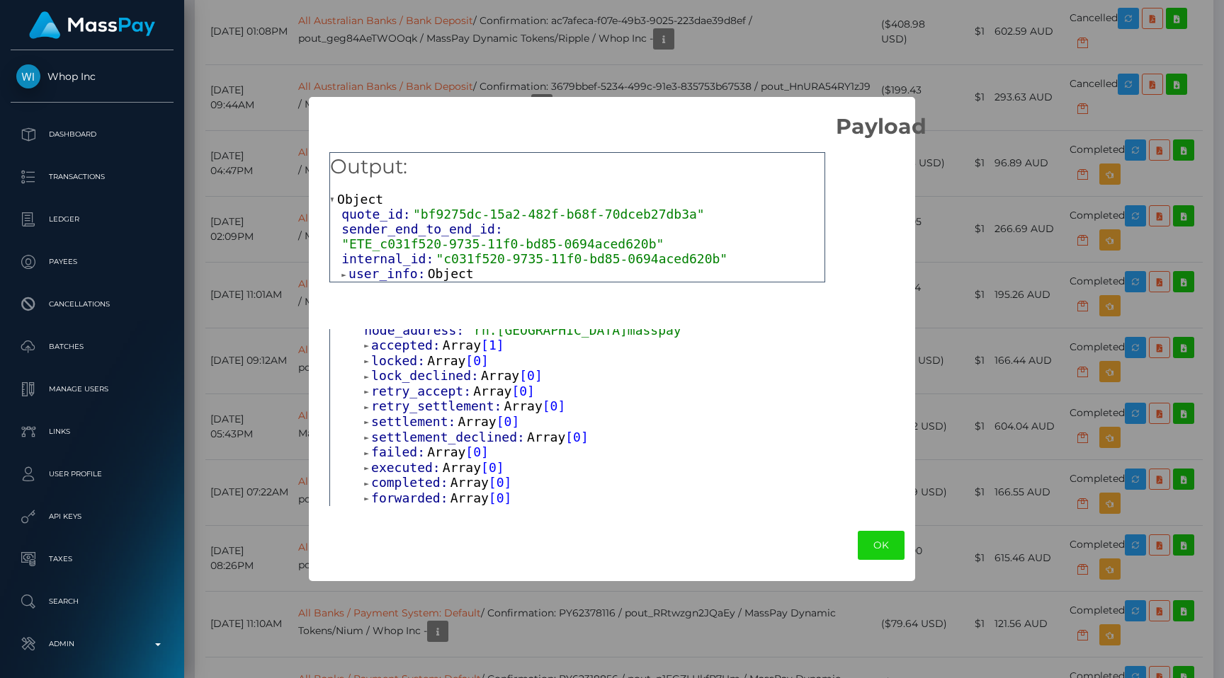
scroll to position [498, 0]
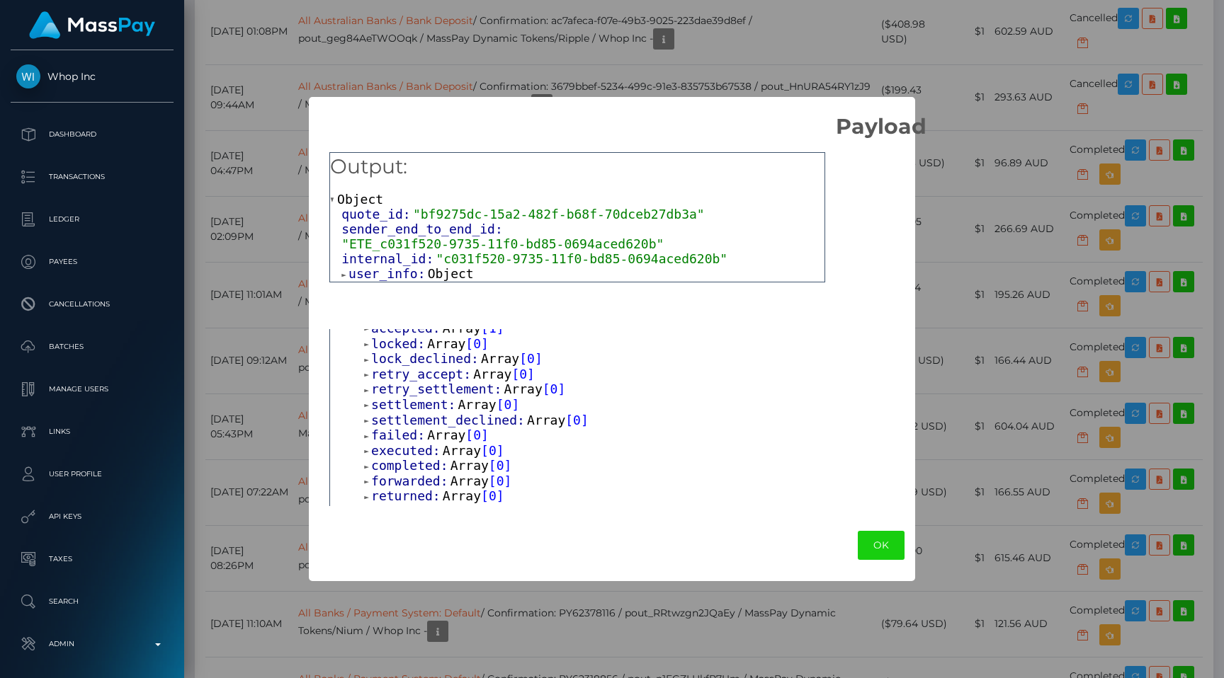
click at [423, 413] on span "settlement_declined:" at bounding box center [449, 420] width 156 height 15
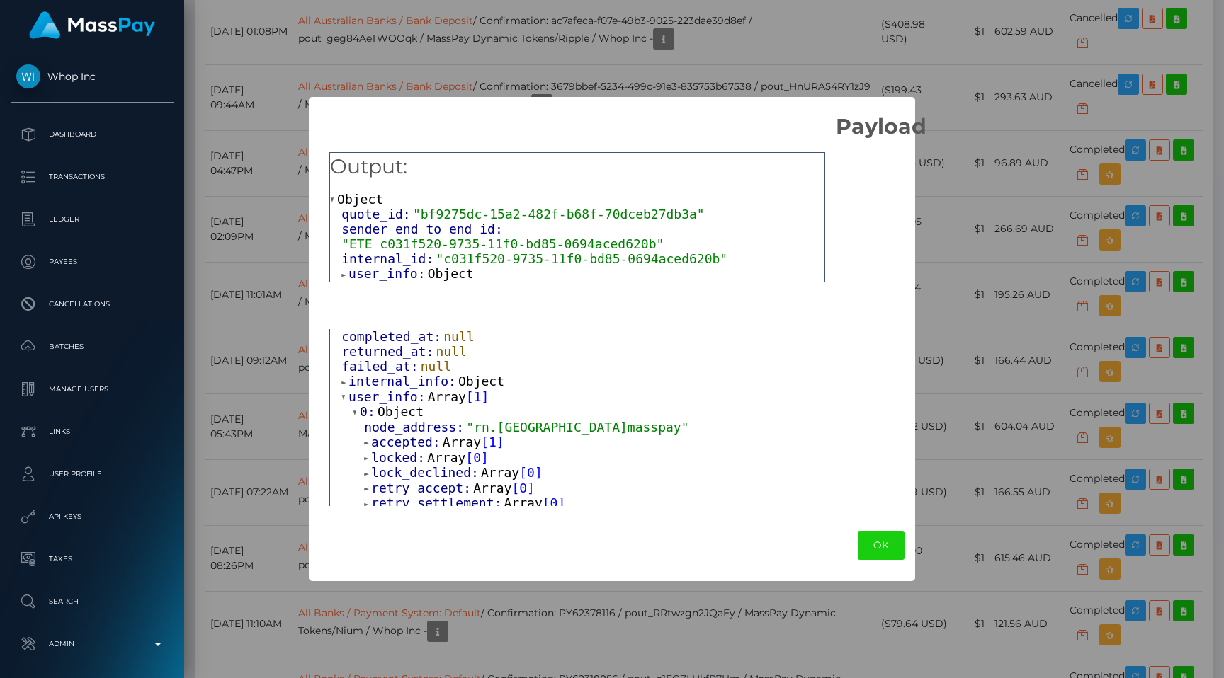
scroll to position [381, 0]
click at [411, 438] on span "accepted:" at bounding box center [407, 445] width 72 height 15
click at [411, 453] on span "Object" at bounding box center [423, 460] width 46 height 15
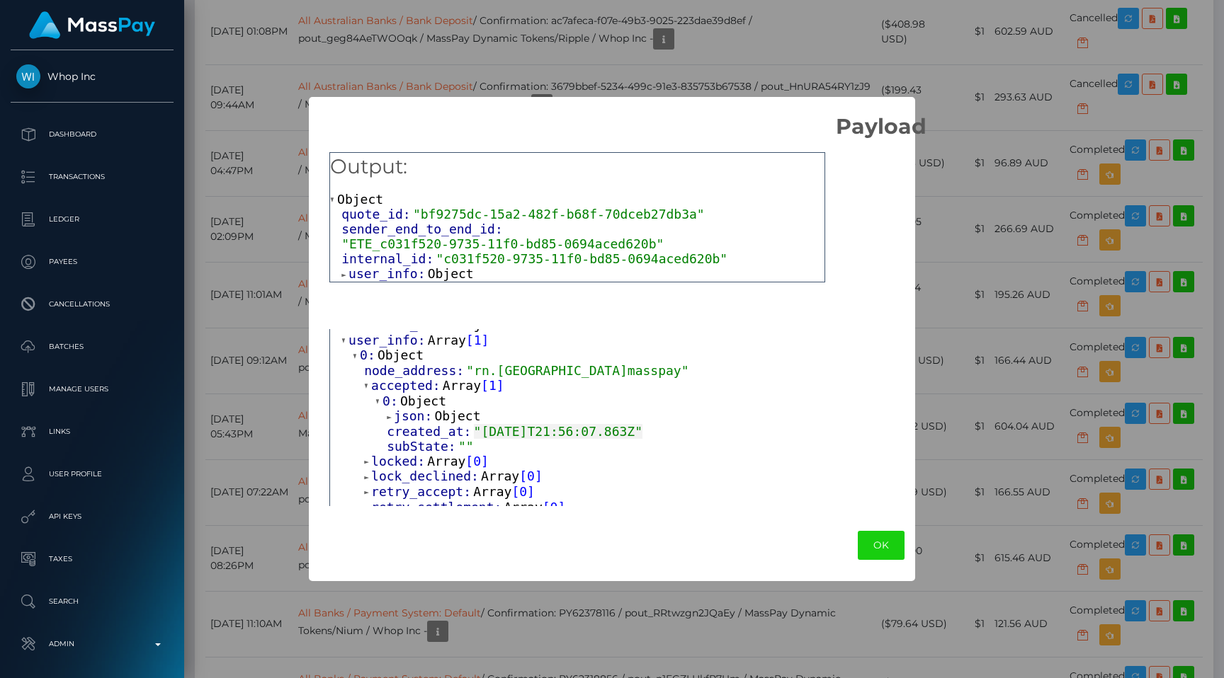
scroll to position [457, 0]
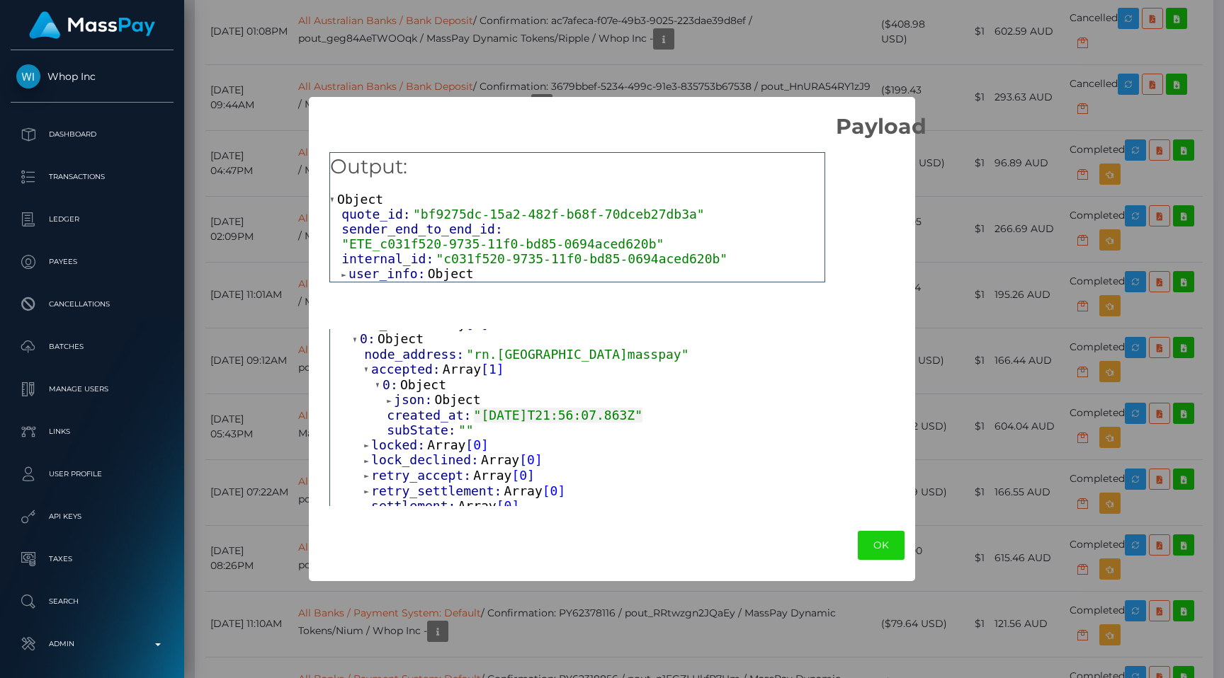
click at [409, 392] on span "json:" at bounding box center [414, 399] width 40 height 15
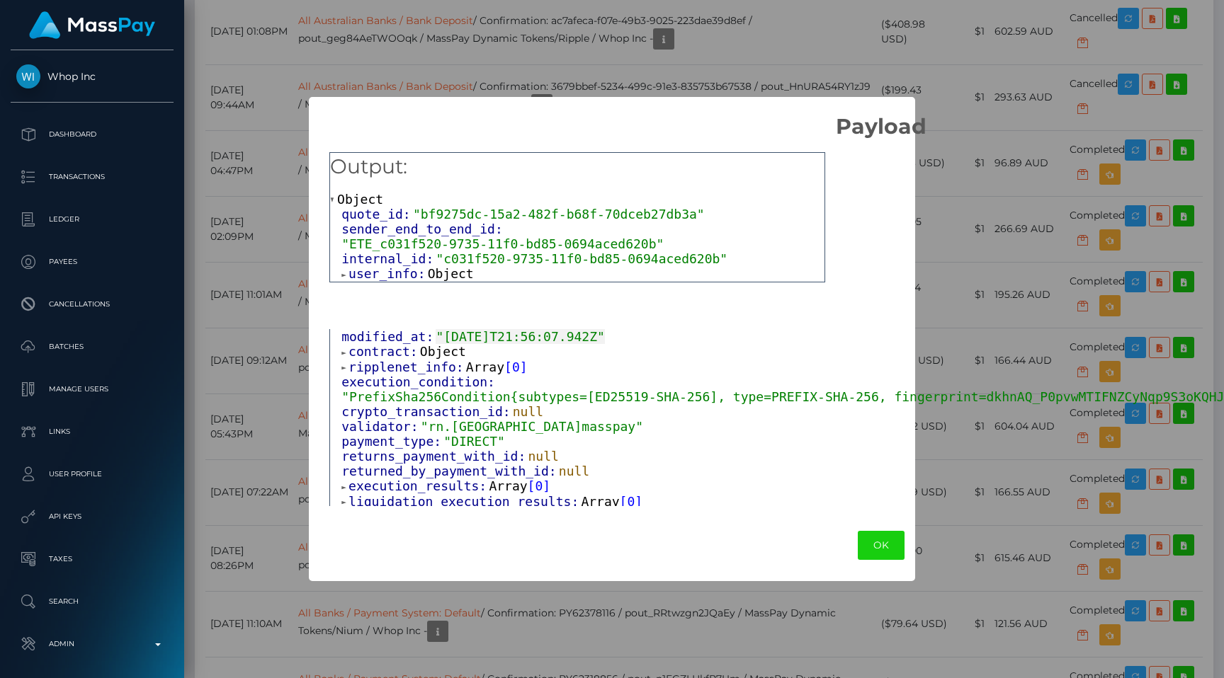
scroll to position [98, 0]
click at [392, 353] on span "contract:" at bounding box center [384, 353] width 72 height 15
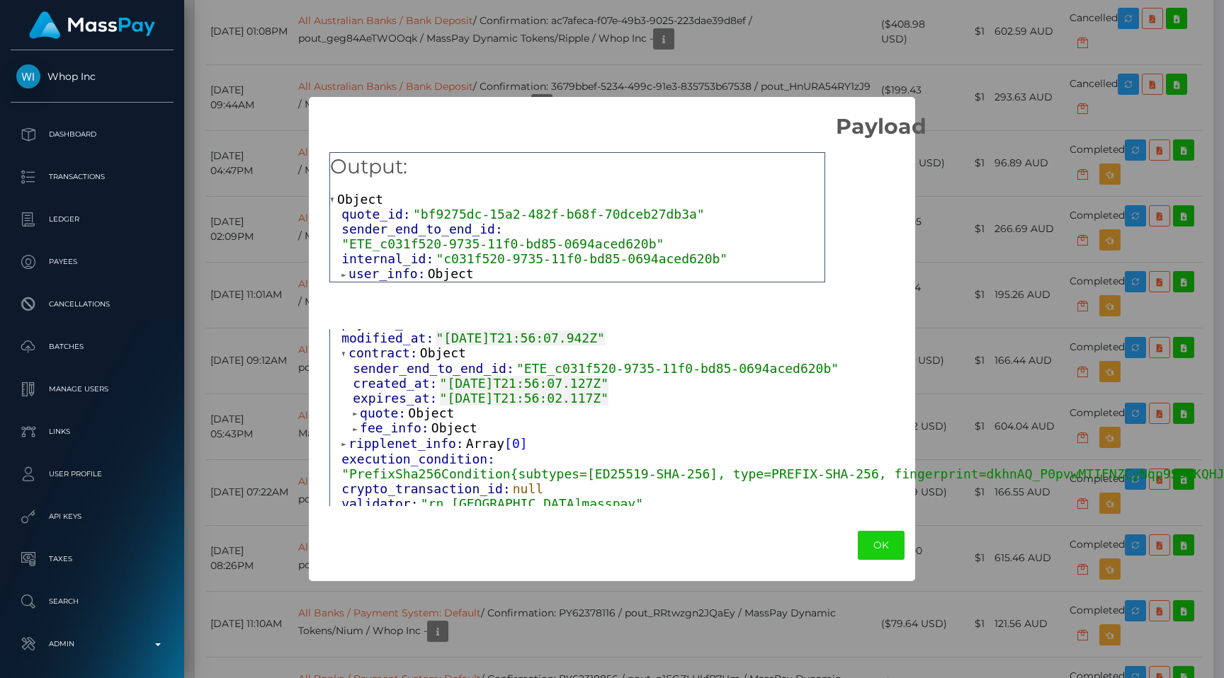
click at [405, 422] on span "fee_info:" at bounding box center [396, 428] width 72 height 15
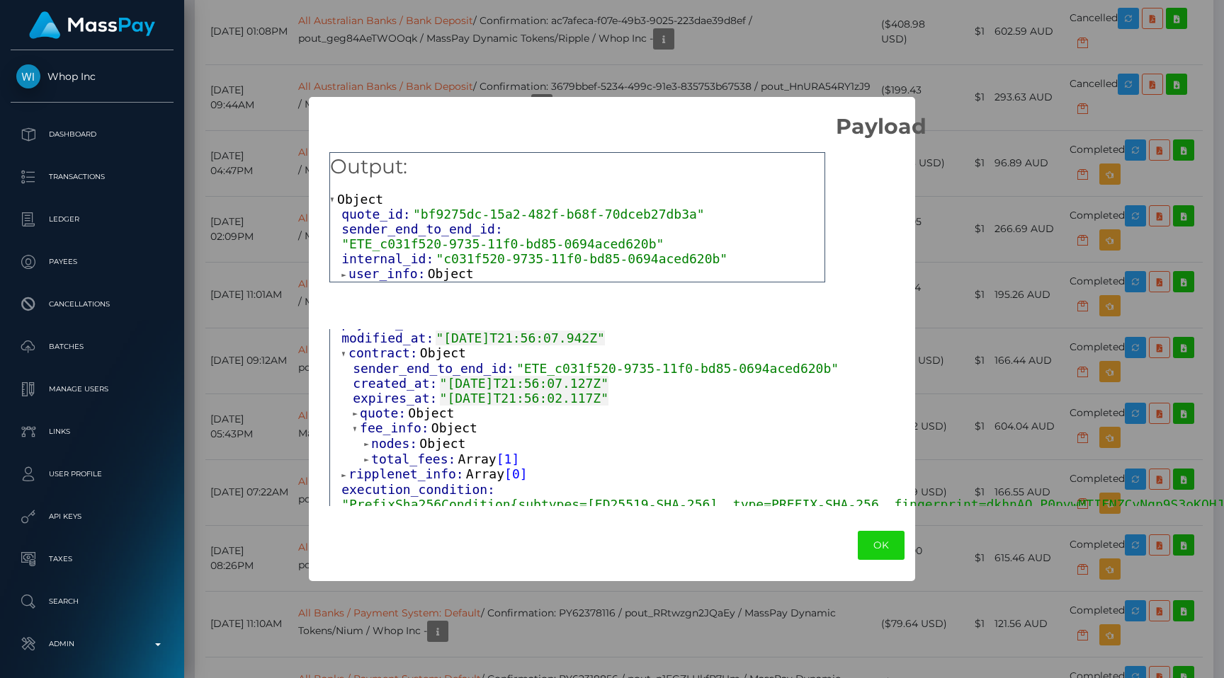
click at [393, 406] on span "quote:" at bounding box center [384, 413] width 48 height 15
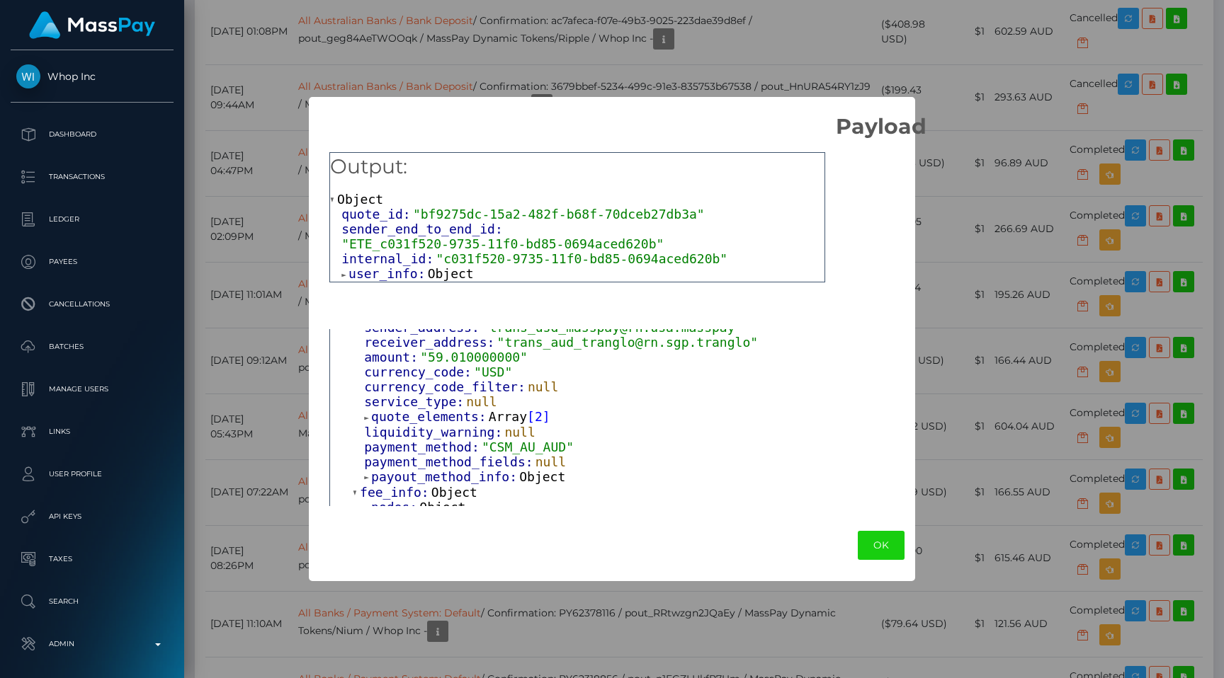
scroll to position [282, 0]
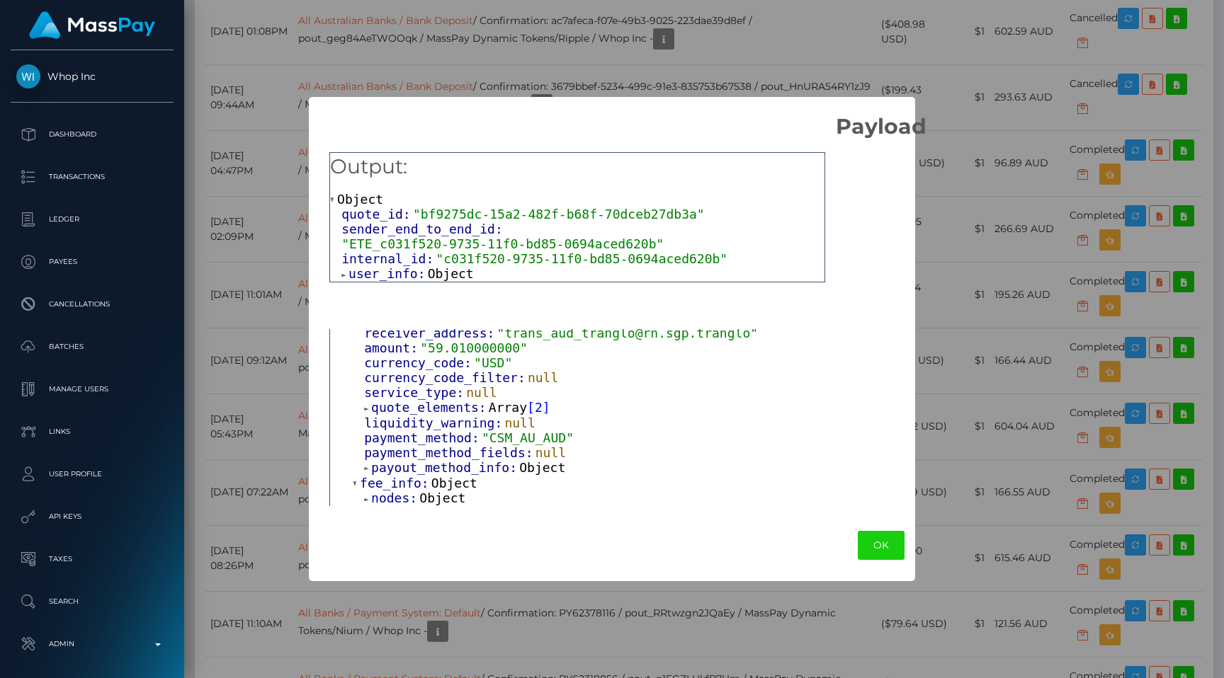
click at [435, 401] on span "quote_elements:" at bounding box center [430, 407] width 118 height 15
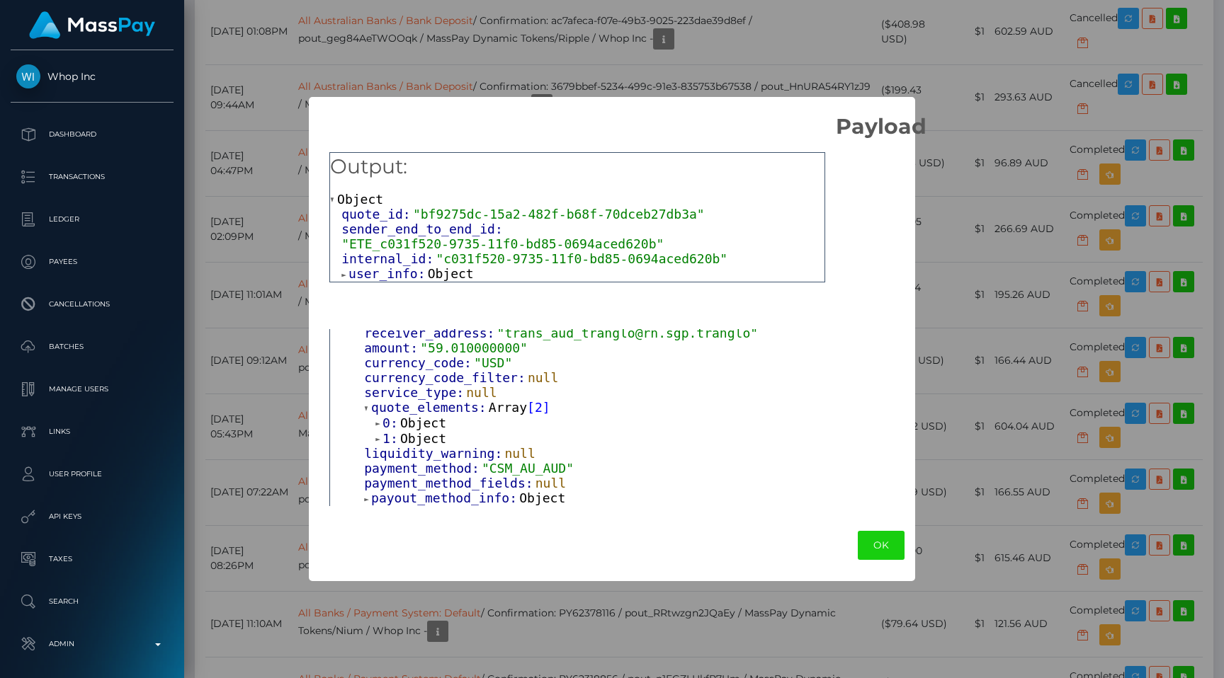
click at [429, 422] on span "Object" at bounding box center [423, 423] width 46 height 15
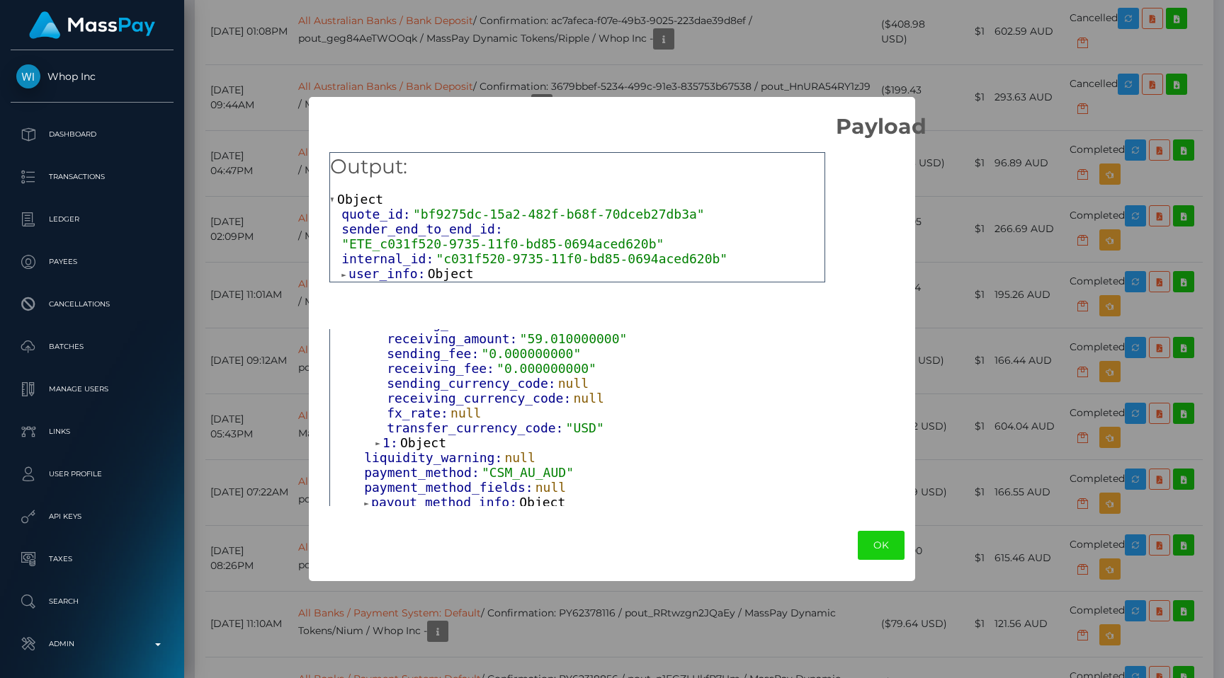
scroll to position [460, 0]
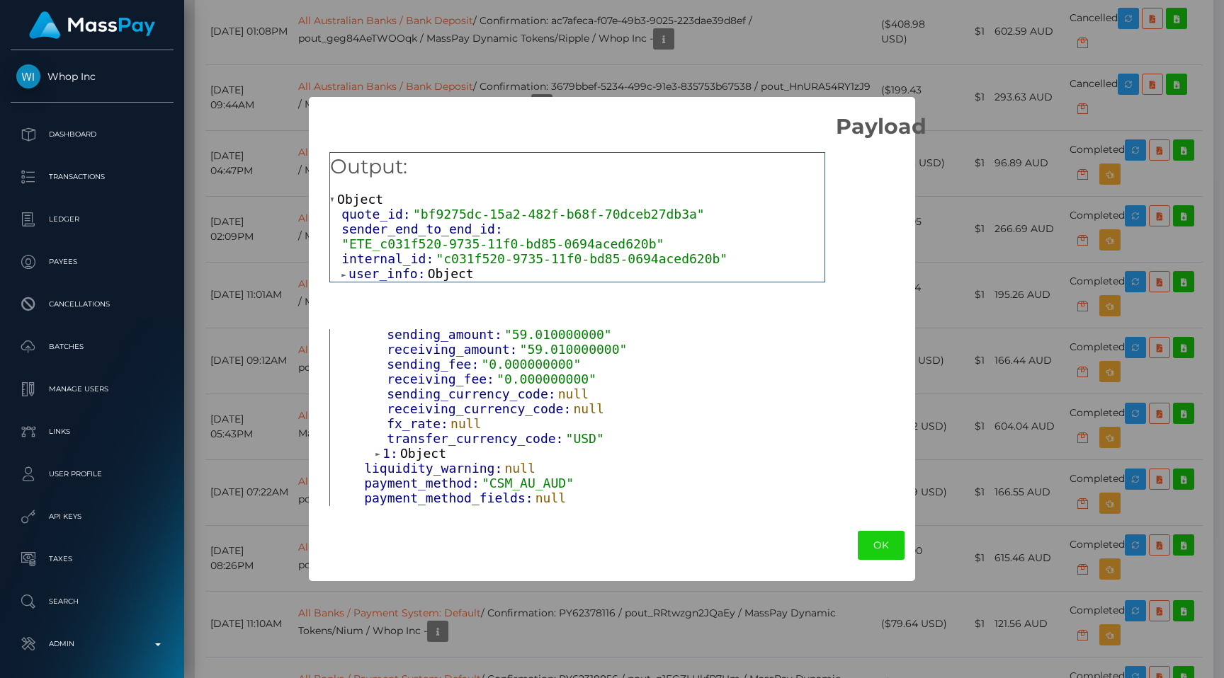
click at [972, 263] on div "Output: Object quote_id: "bf9275dc-15a2-482f-b68f-70dceb27db3a" sender_end_to_e…" at bounding box center [880, 324] width 1143 height 370
click at [872, 539] on button "OK" at bounding box center [880, 545] width 47 height 29
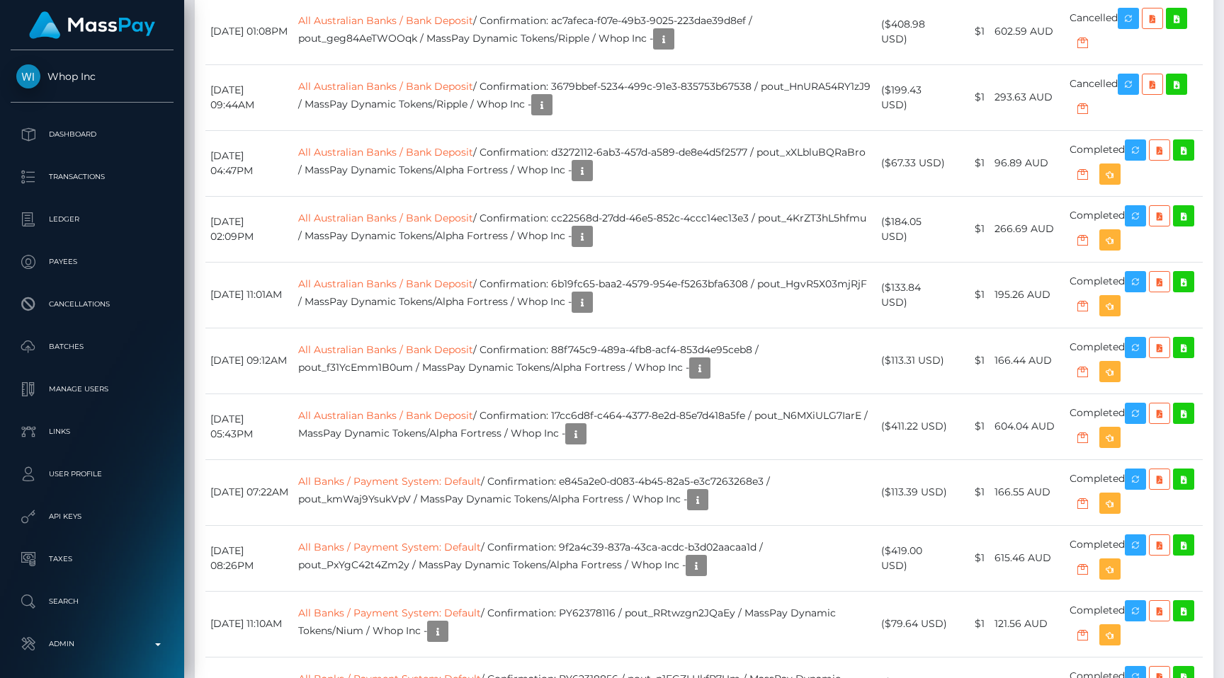
drag, startPoint x: 586, startPoint y: 307, endPoint x: 789, endPoint y: 309, distance: 203.2
copy td "0bd0056f-3cbf-4a00-b353-848e0f652478"
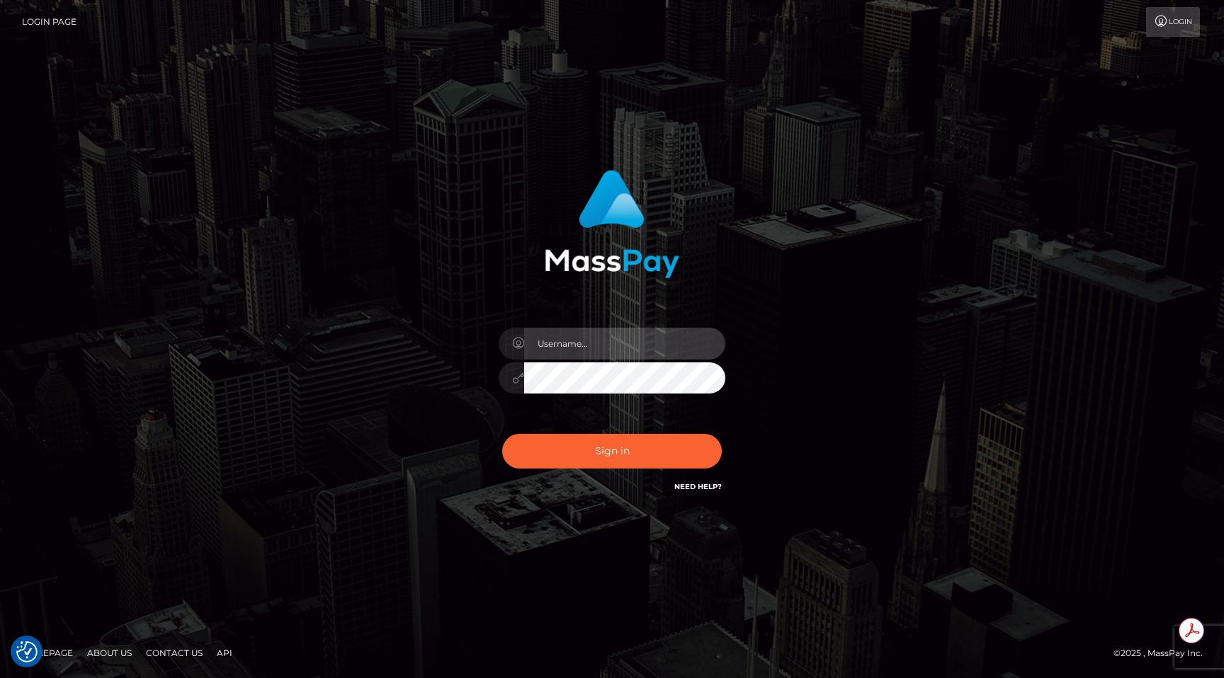
type input "egblue"
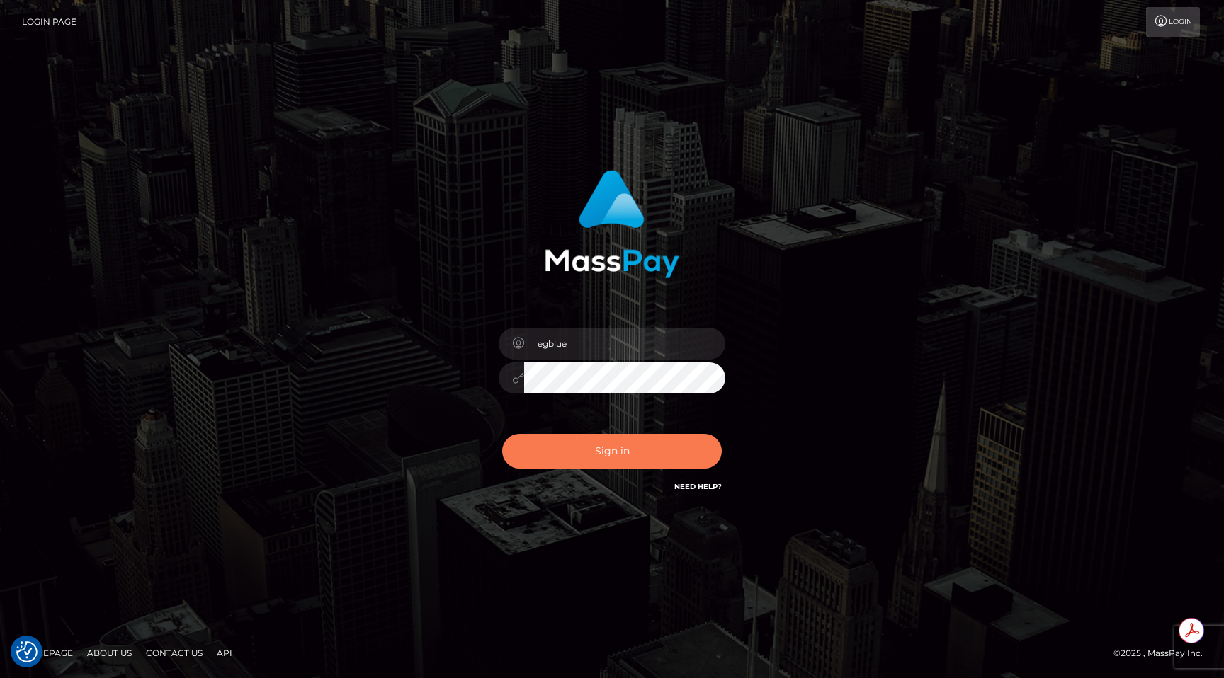
click at [571, 464] on button "Sign in" at bounding box center [612, 451] width 220 height 35
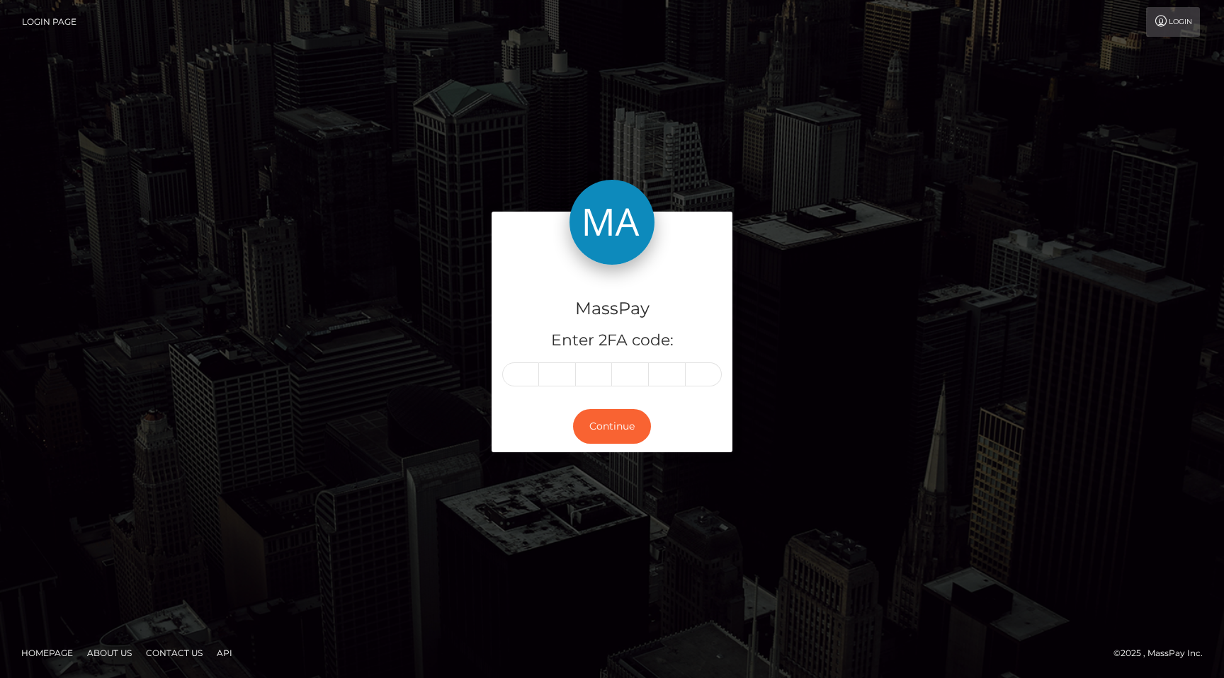
click at [528, 370] on input "text" at bounding box center [520, 375] width 37 height 24
type input "2"
type input "0"
type input "4"
type input "7"
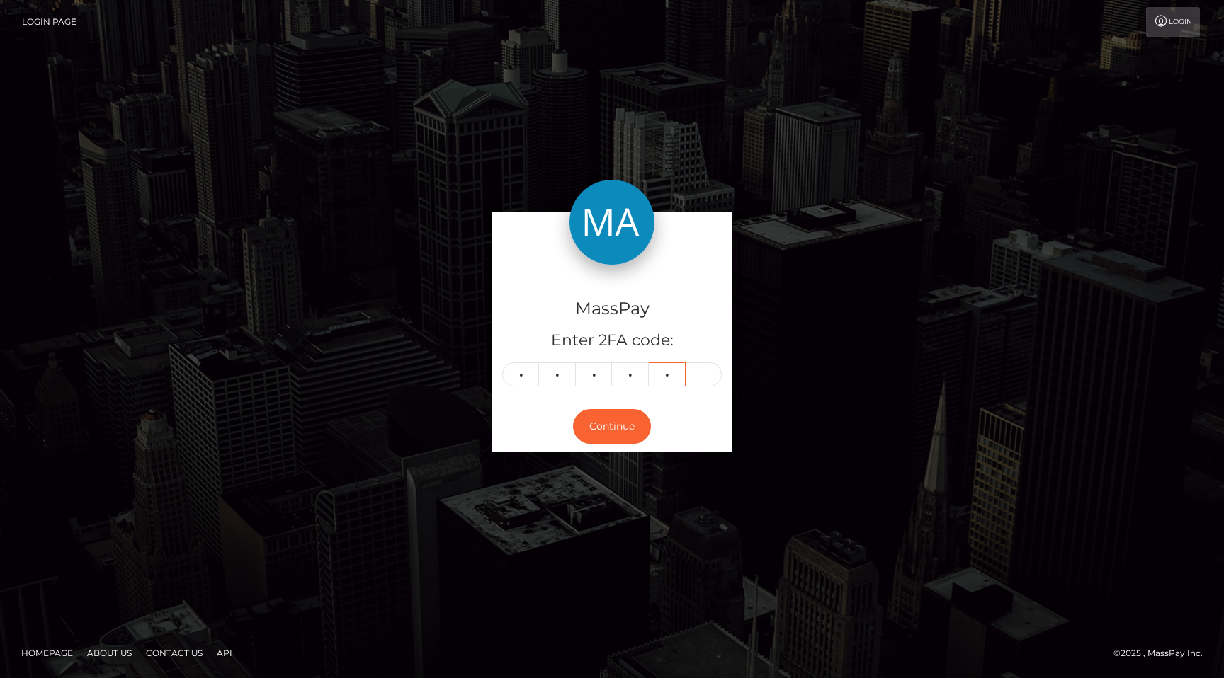
type input "1"
type input "2"
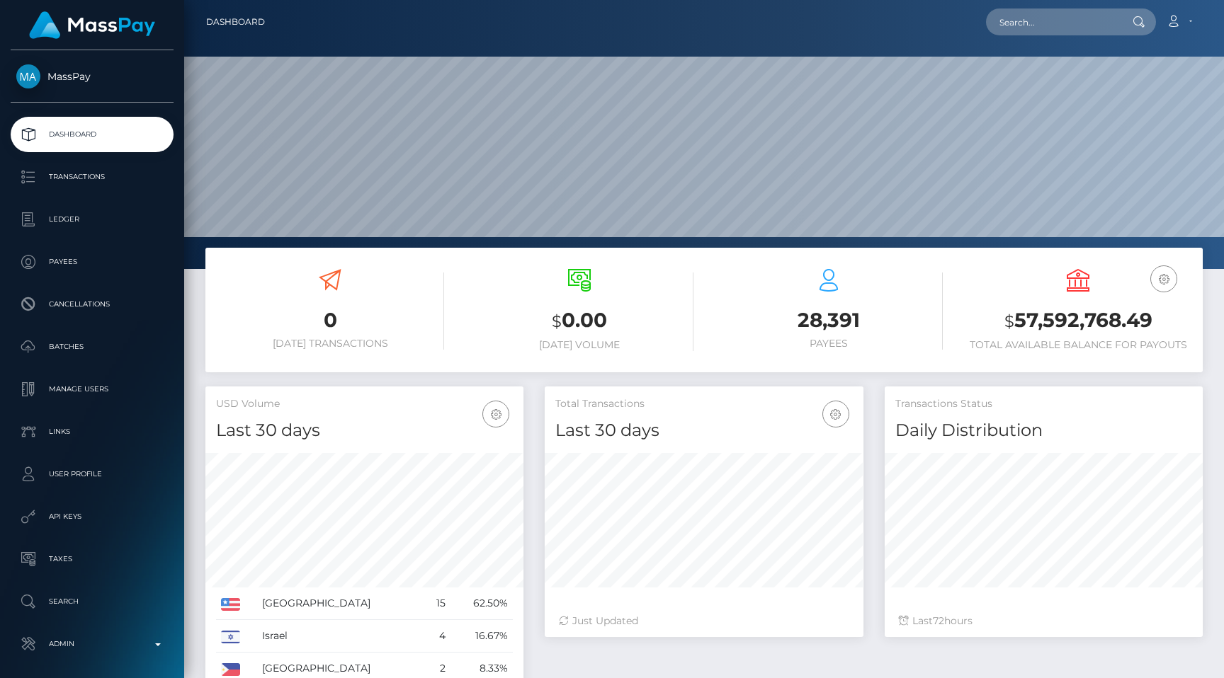
scroll to position [251, 318]
click at [79, 656] on link "Admin" at bounding box center [92, 644] width 163 height 35
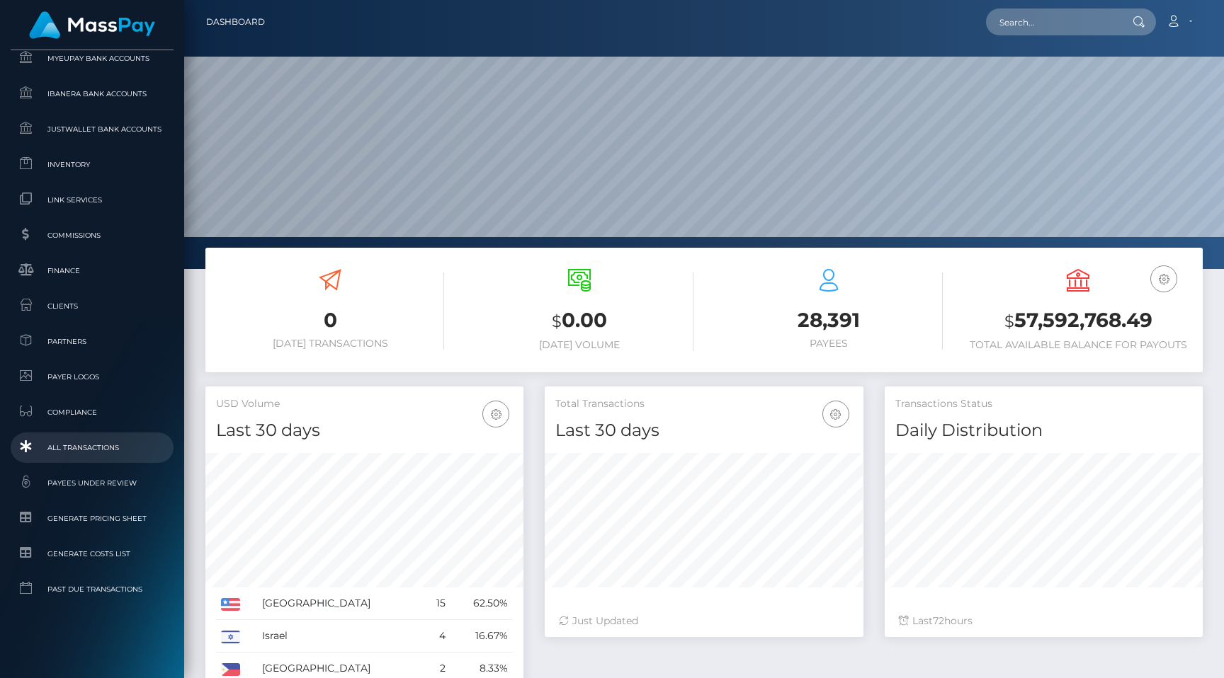
click at [96, 445] on span "All Transactions" at bounding box center [92, 448] width 152 height 16
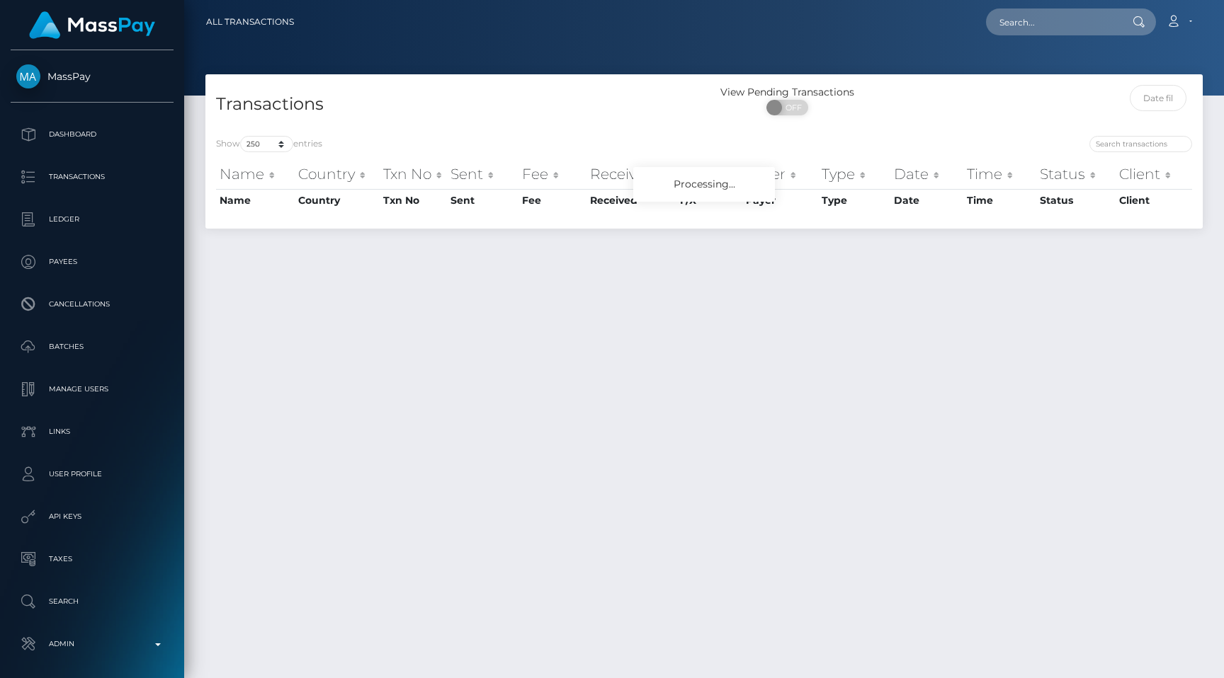
select select "250"
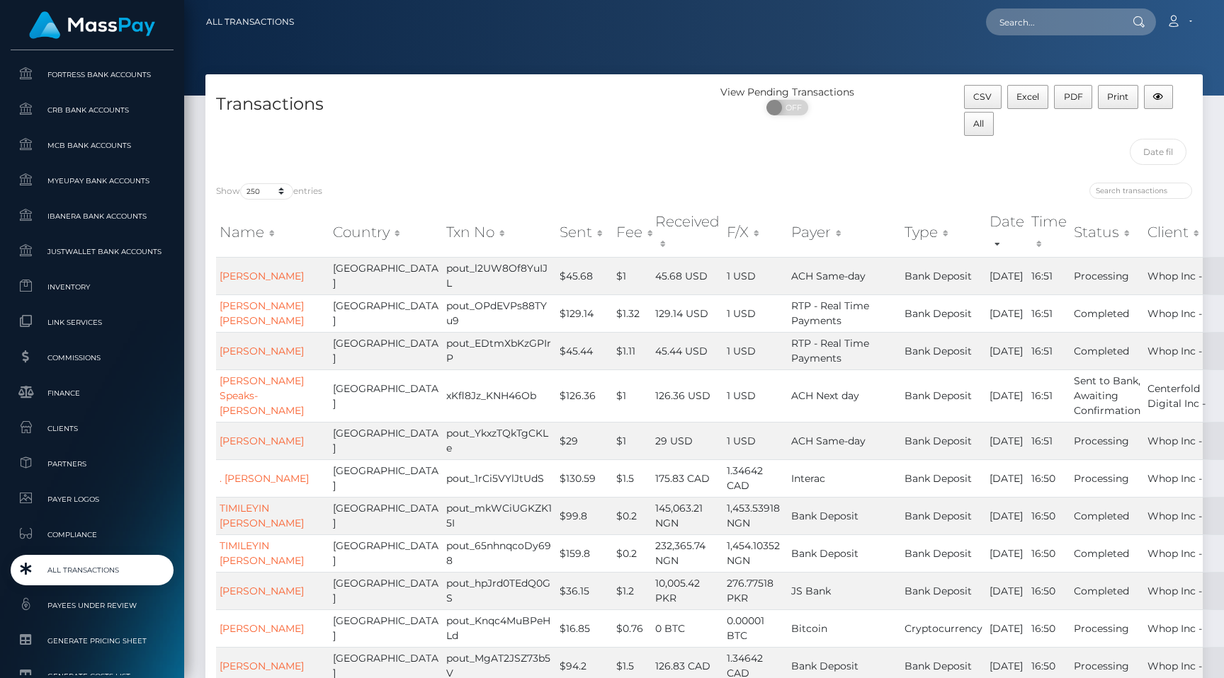
scroll to position [719, 0]
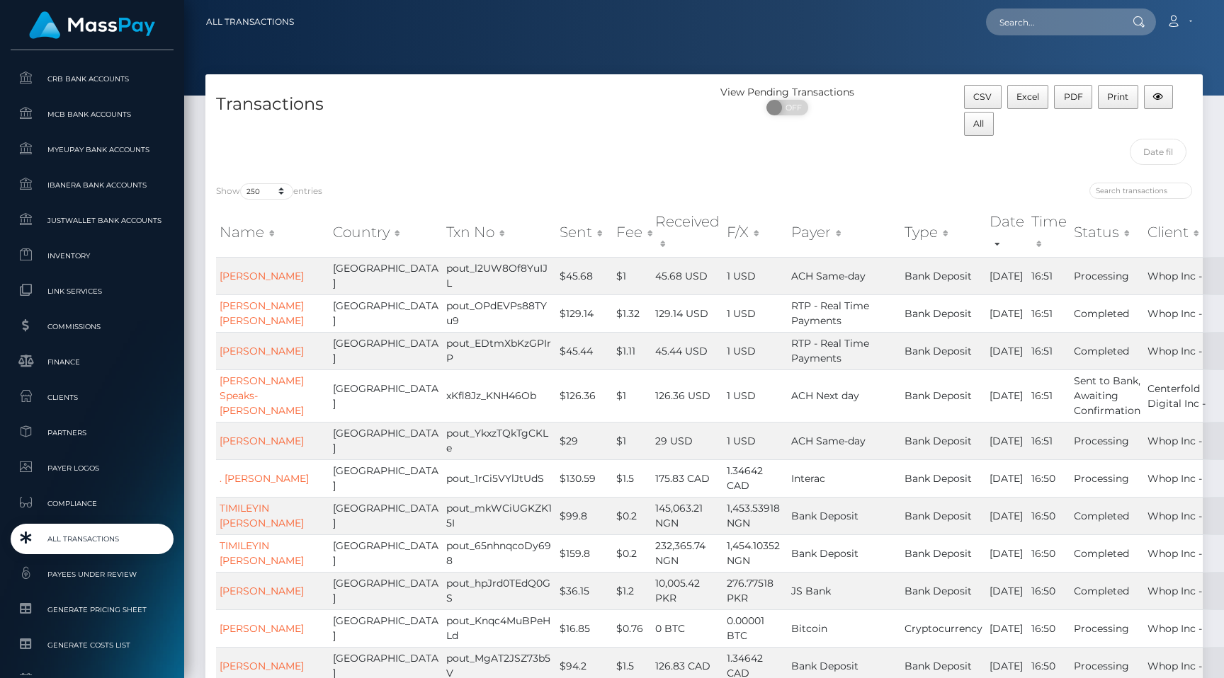
click at [106, 539] on span "All Transactions" at bounding box center [92, 539] width 152 height 16
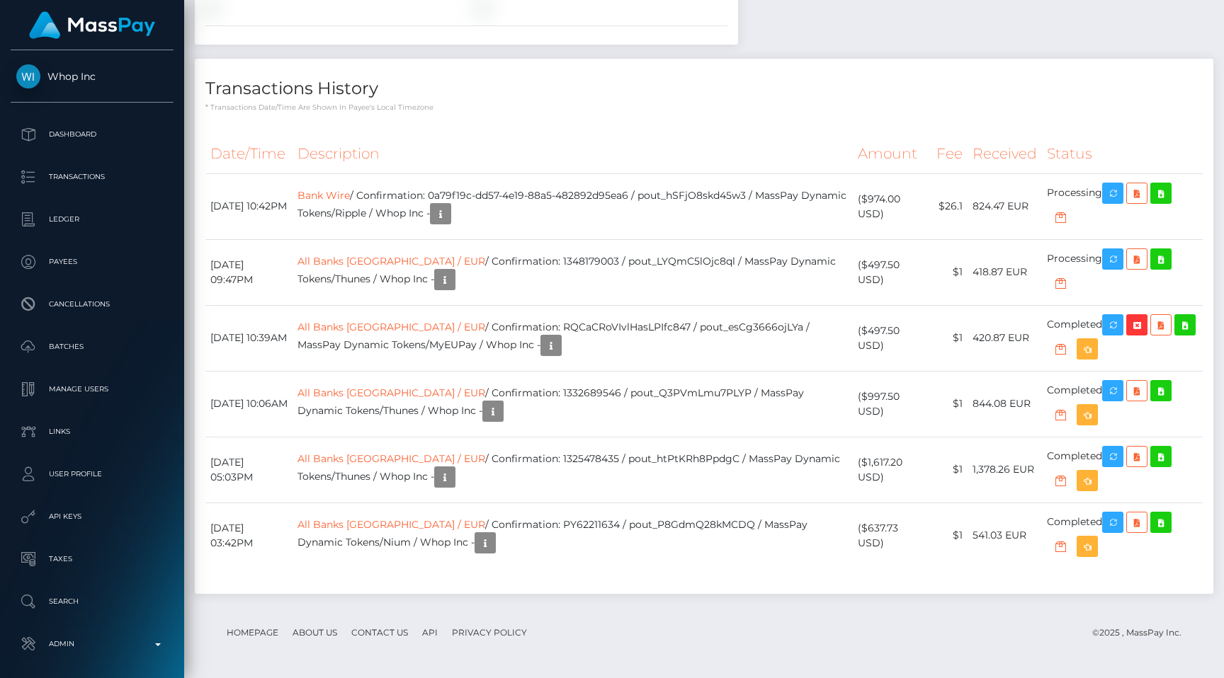
scroll to position [170, 318]
click at [451, 224] on button "button" at bounding box center [440, 213] width 21 height 21
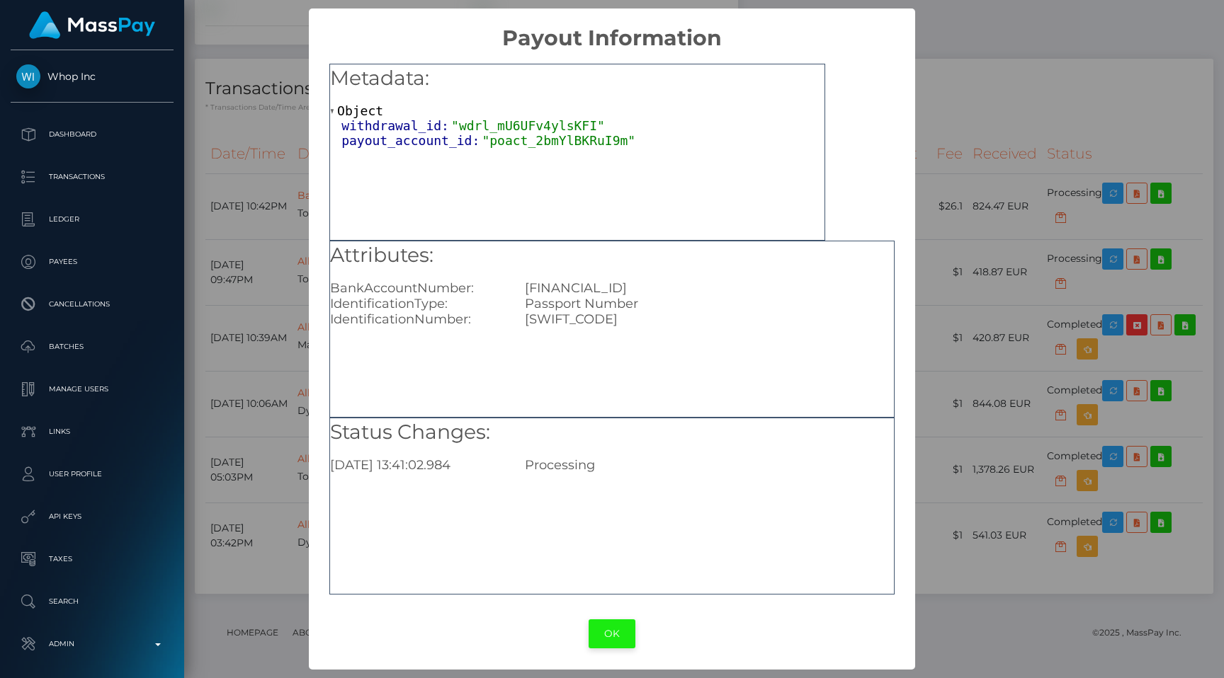
click at [605, 624] on button "OK" at bounding box center [611, 634] width 47 height 29
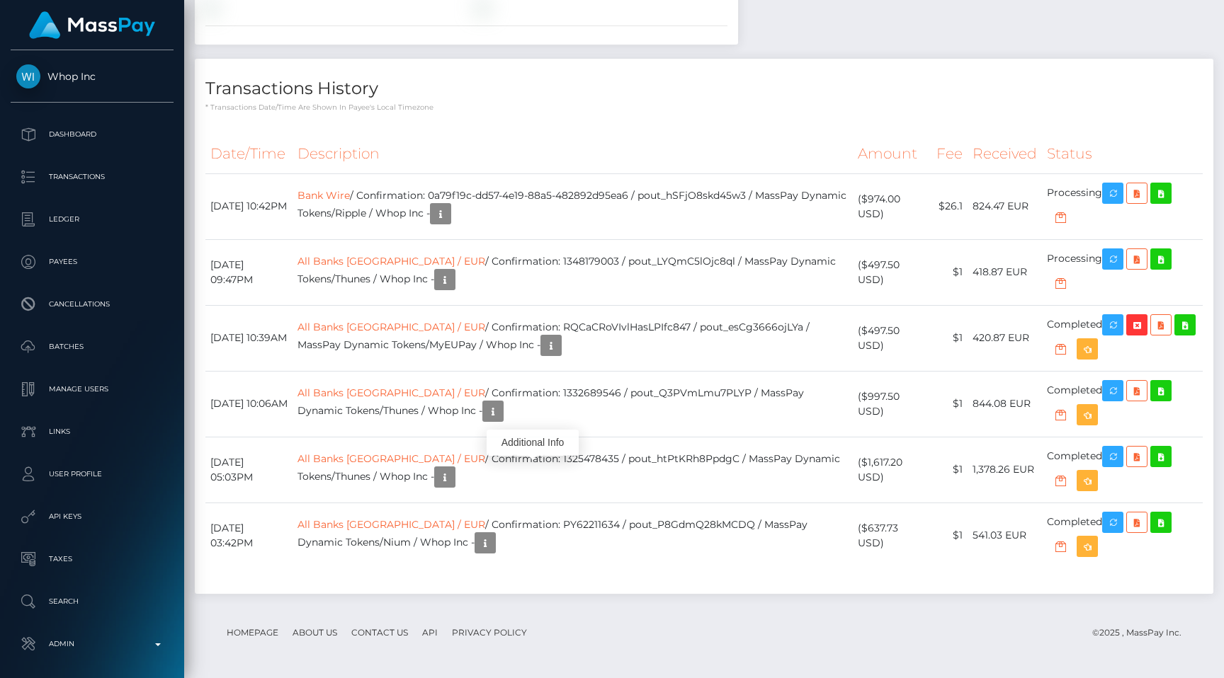
click at [712, 173] on th "Description" at bounding box center [572, 154] width 560 height 39
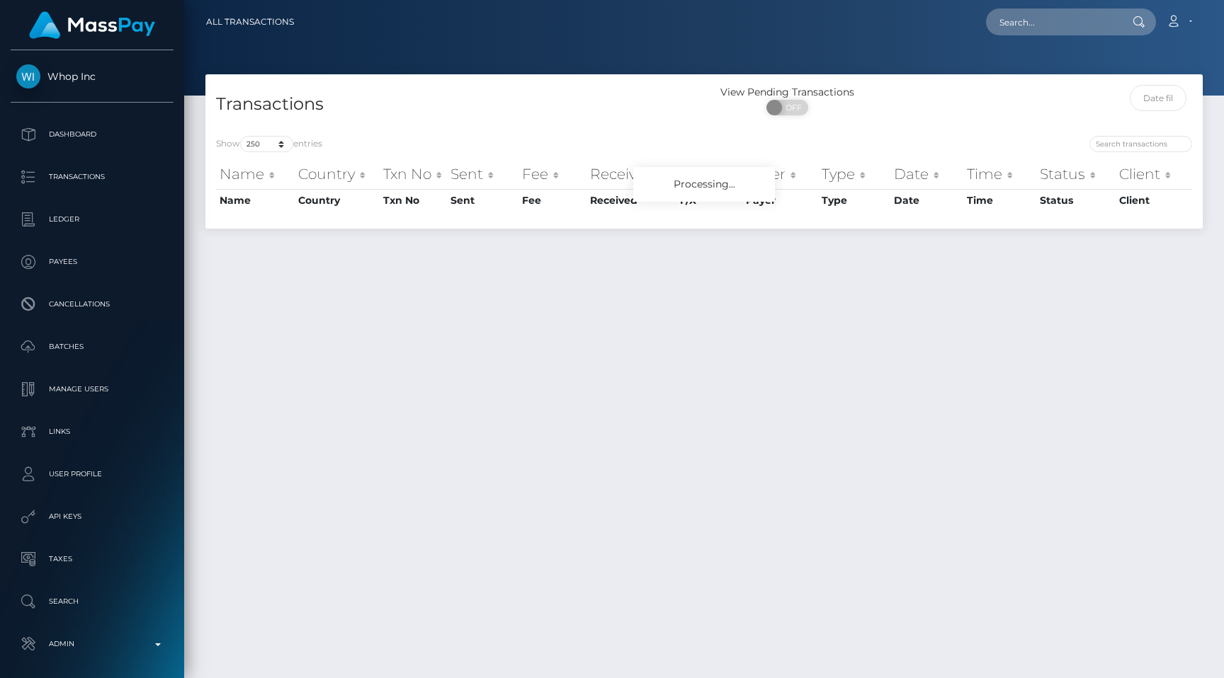
select select "250"
